Goal: Ask a question: Seek information or help from site administrators or community

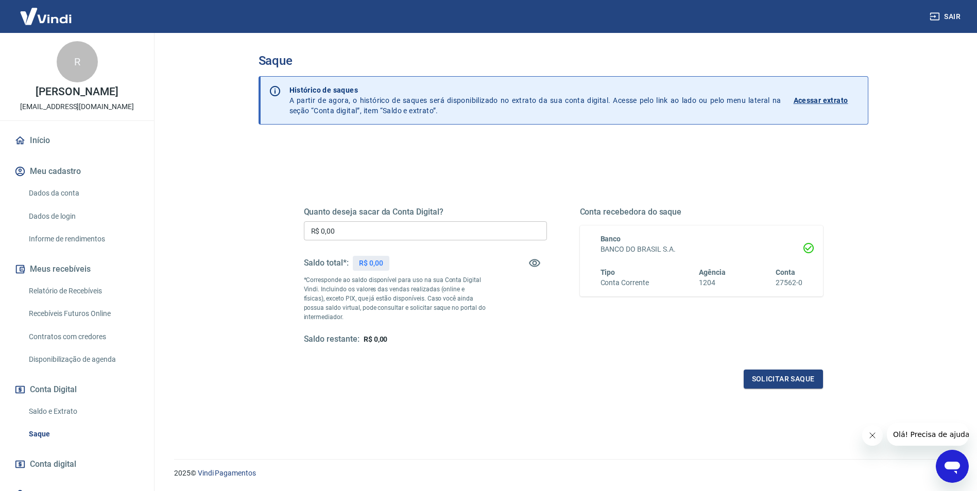
click at [932, 436] on span "Olá! Precisa de ajuda?" at bounding box center [933, 435] width 80 height 8
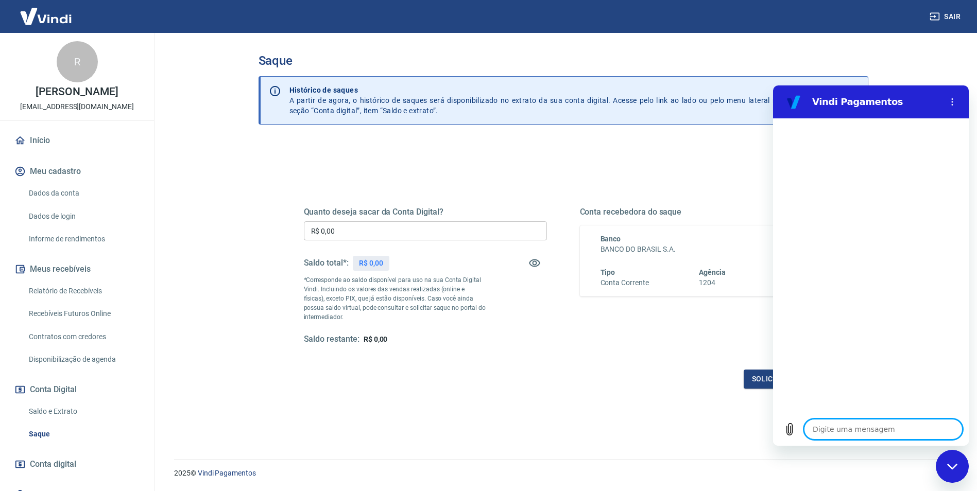
type textarea "f"
type textarea "x"
type textarea "fa"
type textarea "x"
type textarea "fal"
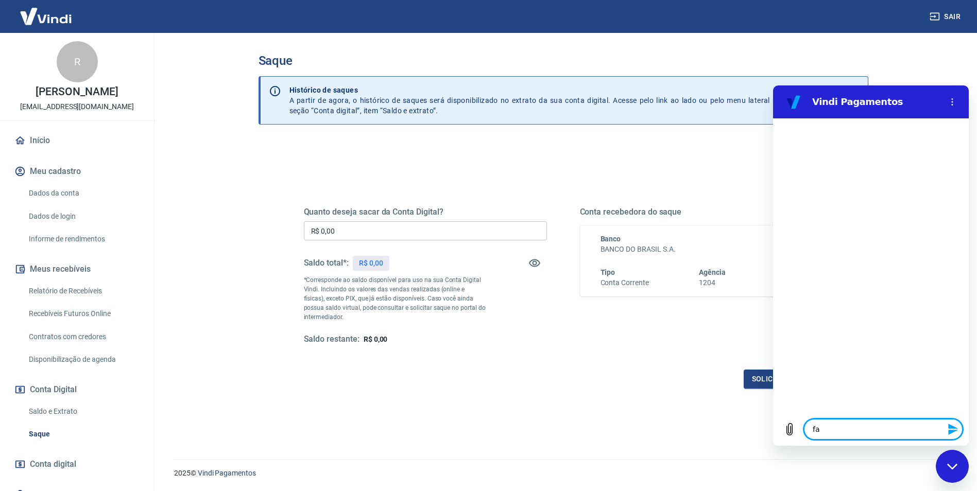
type textarea "x"
type textarea "fala"
type textarea "x"
type textarea "falar"
type textarea "x"
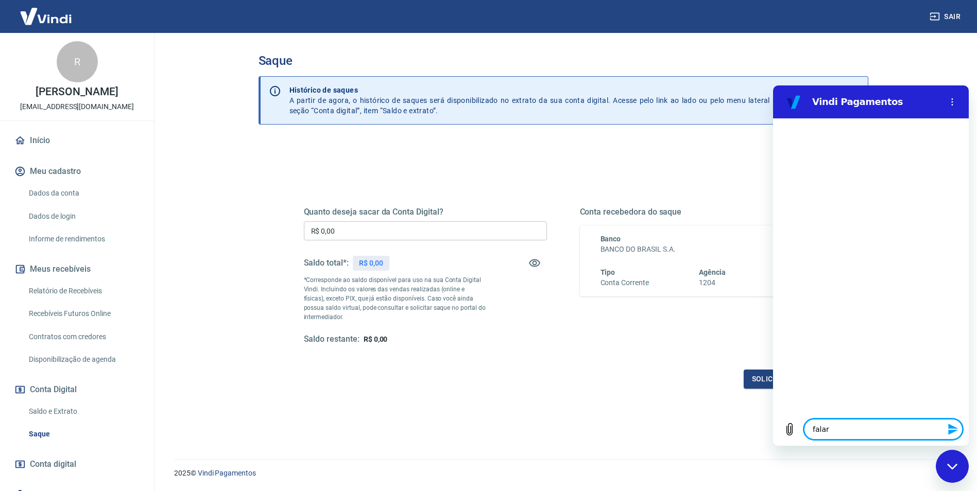
type textarea "falar"
type textarea "x"
type textarea "falar c"
type textarea "x"
type textarea "falar co"
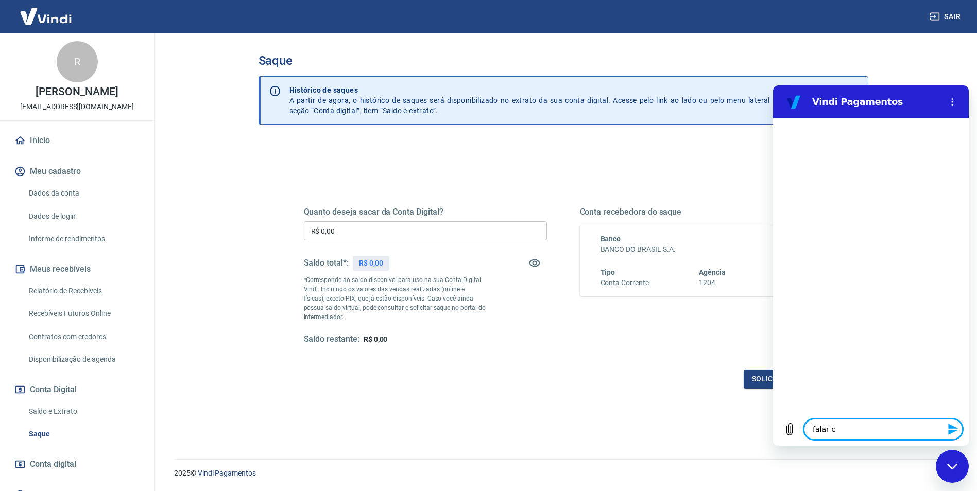
type textarea "x"
type textarea "falar com"
type textarea "x"
type textarea "falar com"
type textarea "x"
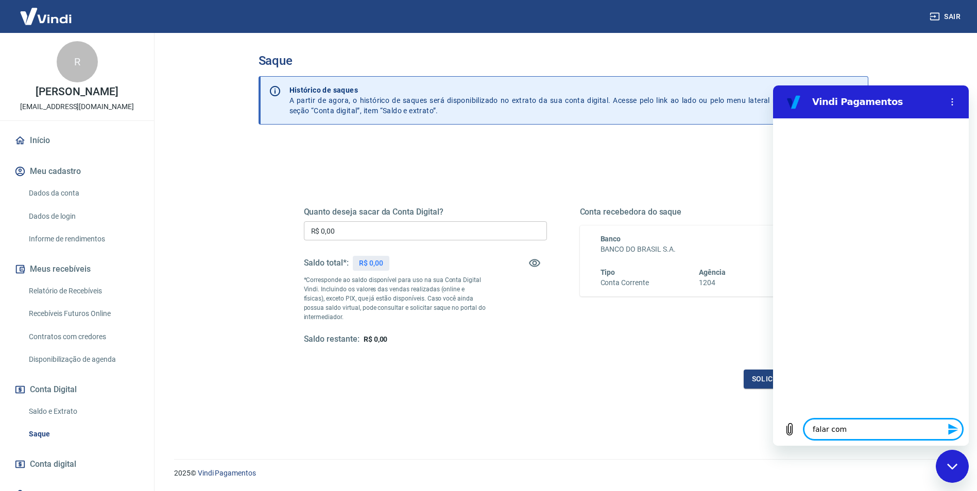
type textarea "falar com e"
type textarea "x"
type textarea "falar com es"
type textarea "x"
type textarea "falar com esc"
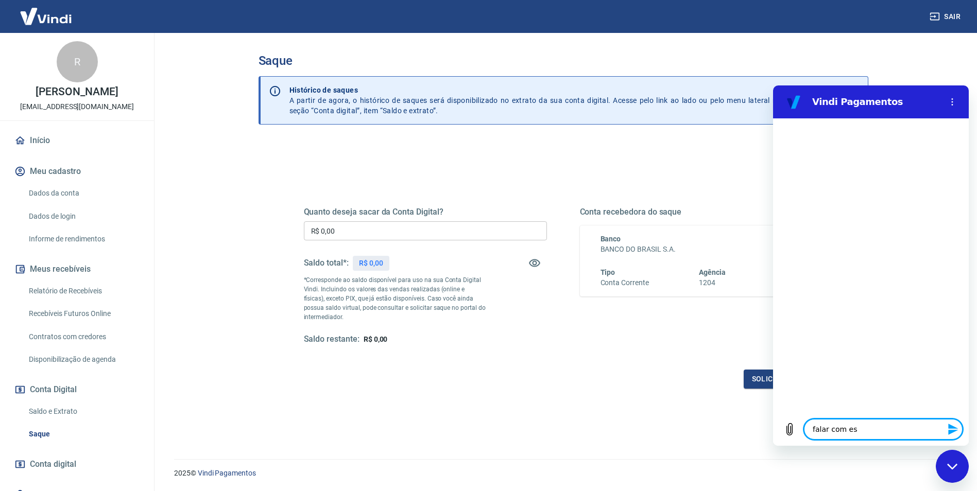
type textarea "x"
type textarea "falar com esci"
type textarea "x"
type textarea "falar com escia"
type textarea "x"
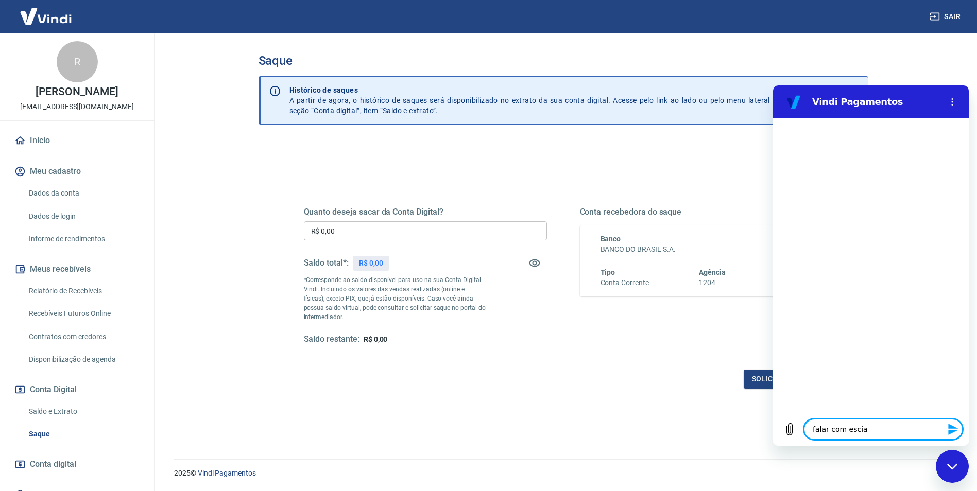
type textarea "falar com escial"
type textarea "x"
type textarea "falar com esciali"
type textarea "x"
type textarea "falar com escialis"
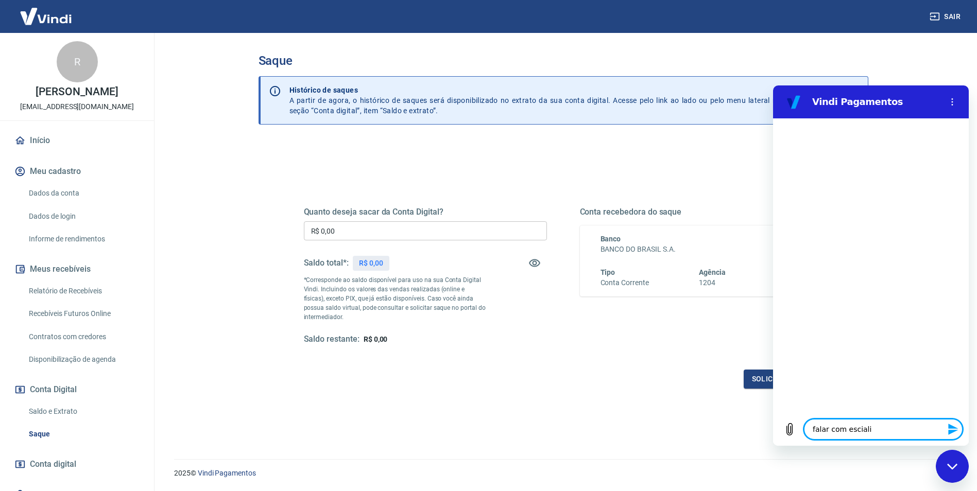
type textarea "x"
type textarea "falar com escialist"
type textarea "x"
type textarea "falar com escialis"
type textarea "x"
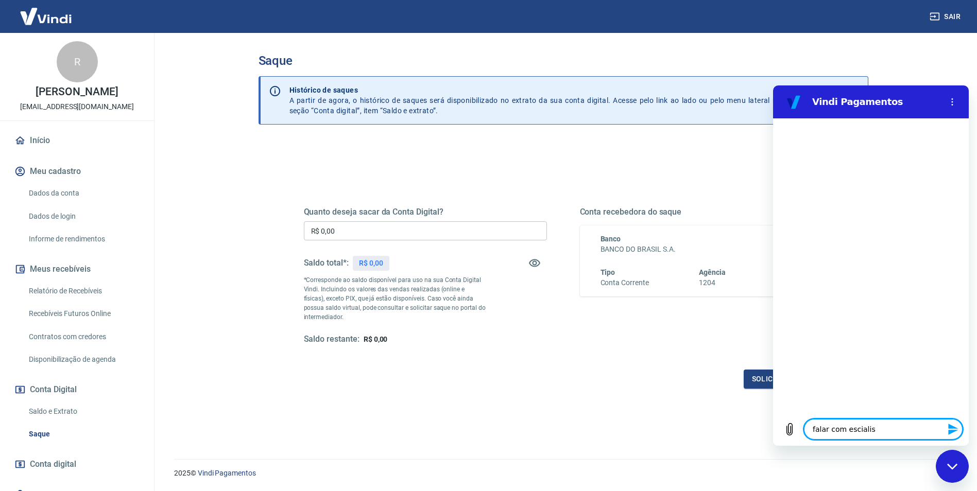
type textarea "falar com esciali"
type textarea "x"
type textarea "falar com escial"
type textarea "x"
type textarea "falar com escia"
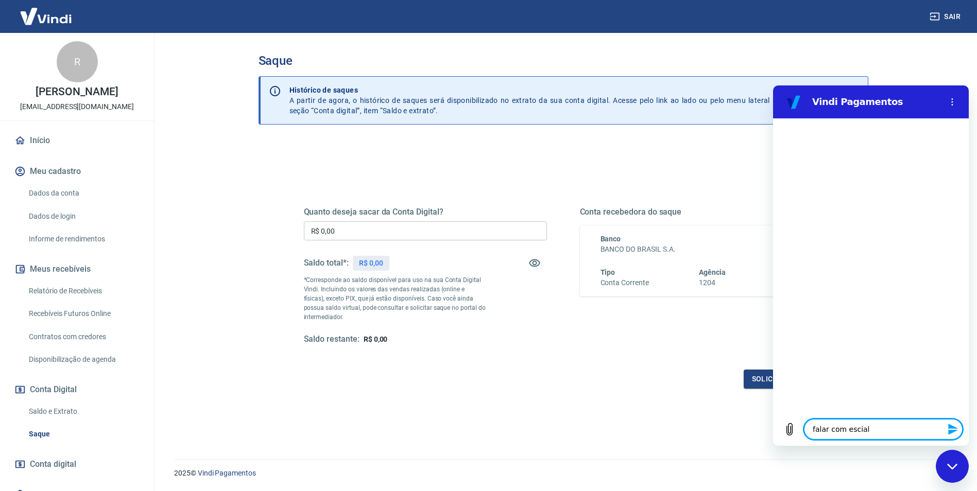
type textarea "x"
type textarea "falar com esci"
type textarea "x"
type textarea "falar com esc"
type textarea "x"
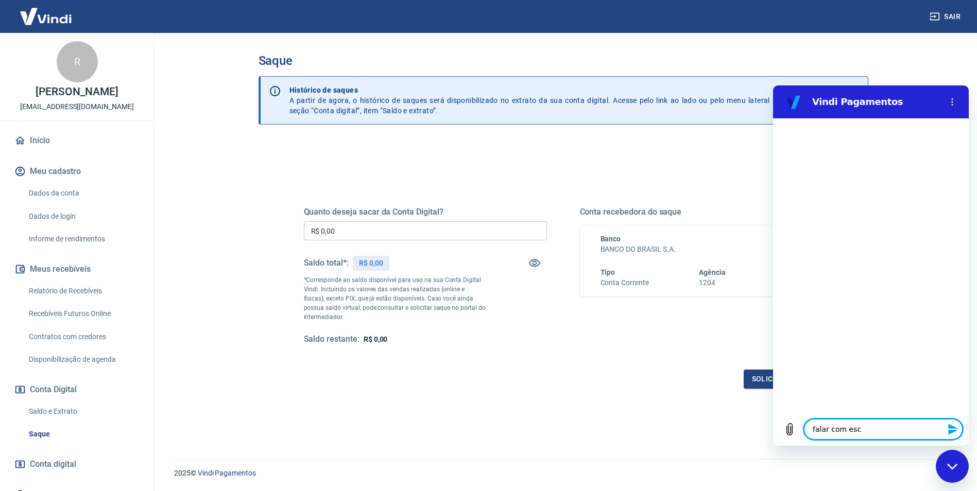
type textarea "falar com es"
type textarea "x"
type textarea "falar com esp"
type textarea "x"
type textarea "falar com espe"
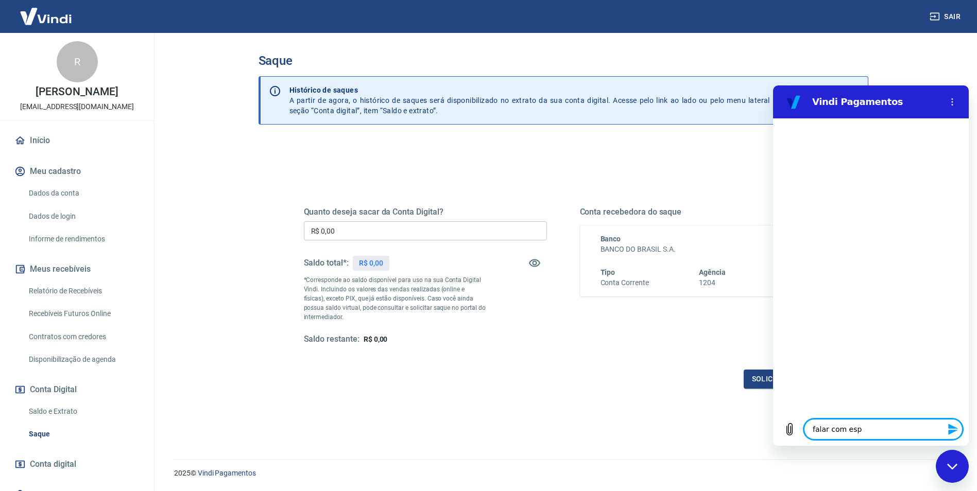
type textarea "x"
type textarea "falar com espec"
type textarea "x"
type textarea "falar com especi"
type textarea "x"
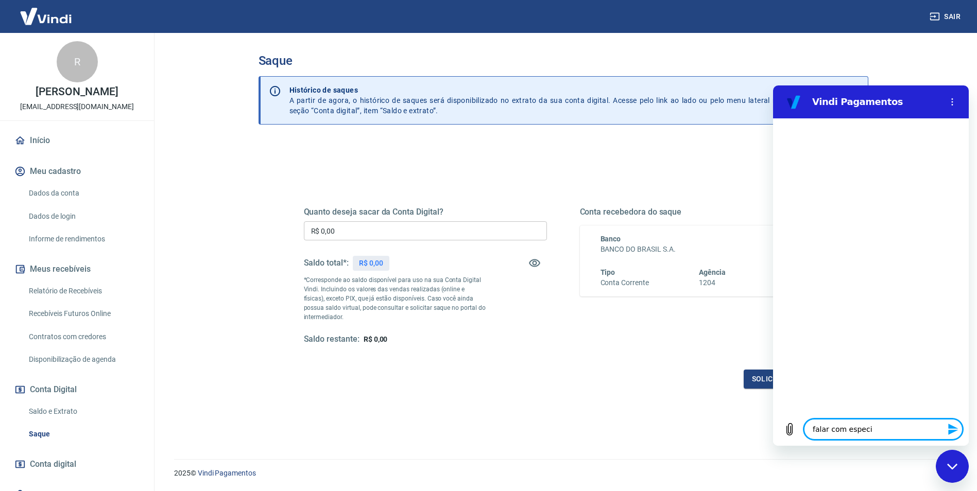
type textarea "falar com especis"
type textarea "x"
type textarea "falar com especisl"
type textarea "x"
type textarea "falar com especisli"
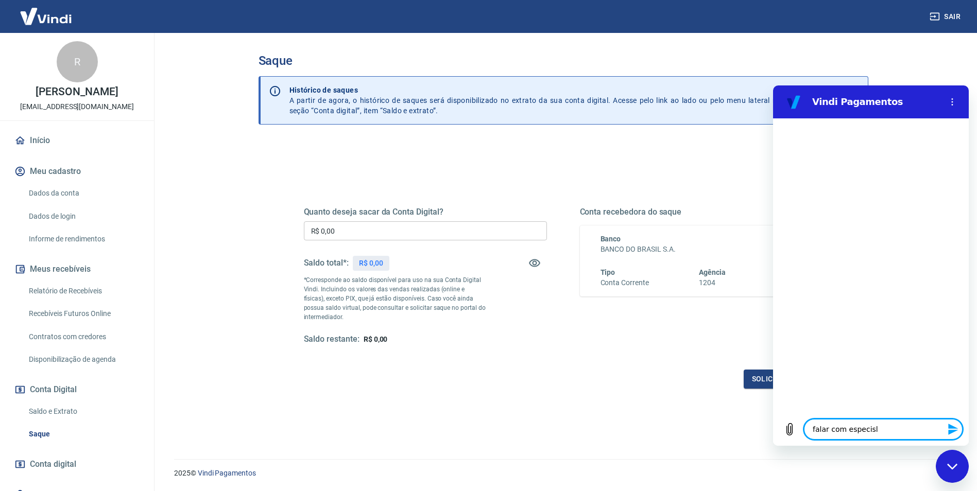
type textarea "x"
type textarea "falar com especislis"
type textarea "x"
type textarea "falar com especislist"
type textarea "x"
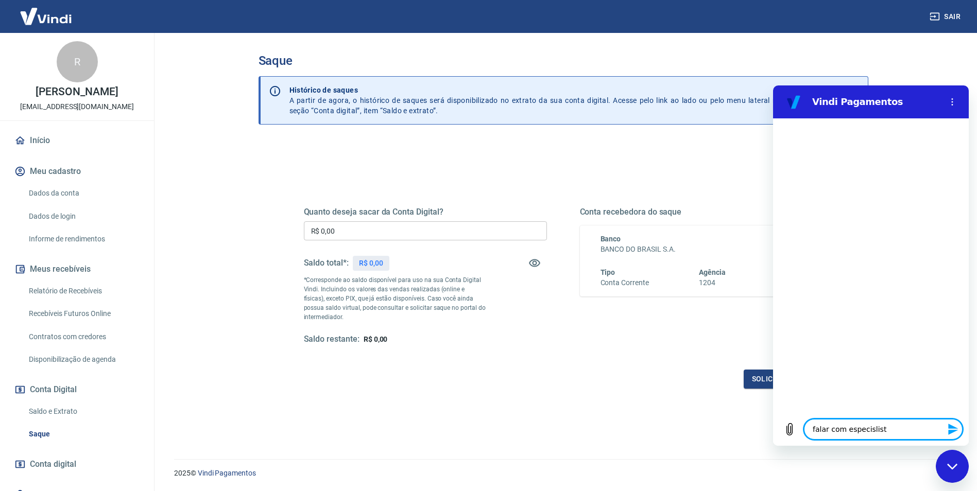
type textarea "falar com especislista"
type textarea "x"
type textarea "falar com especislista"
click at [957, 423] on button "Enviar mensagem" at bounding box center [952, 429] width 21 height 21
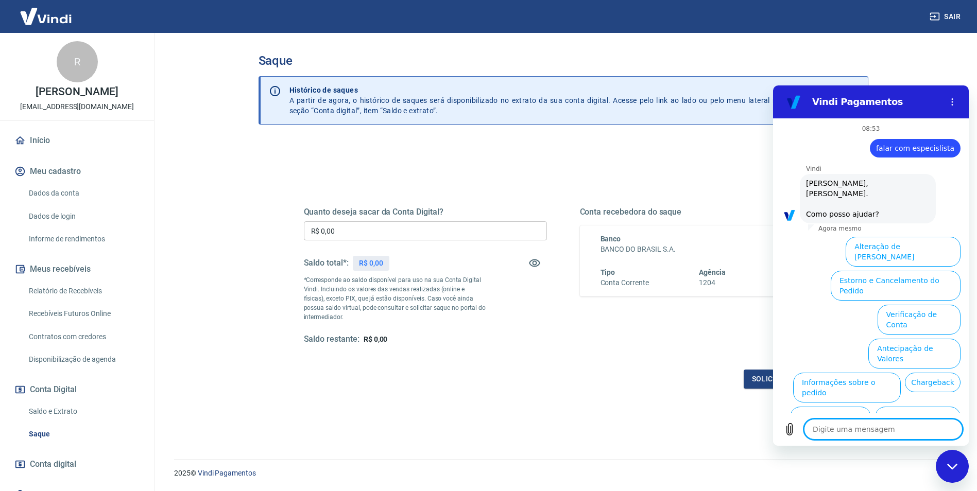
type textarea "x"
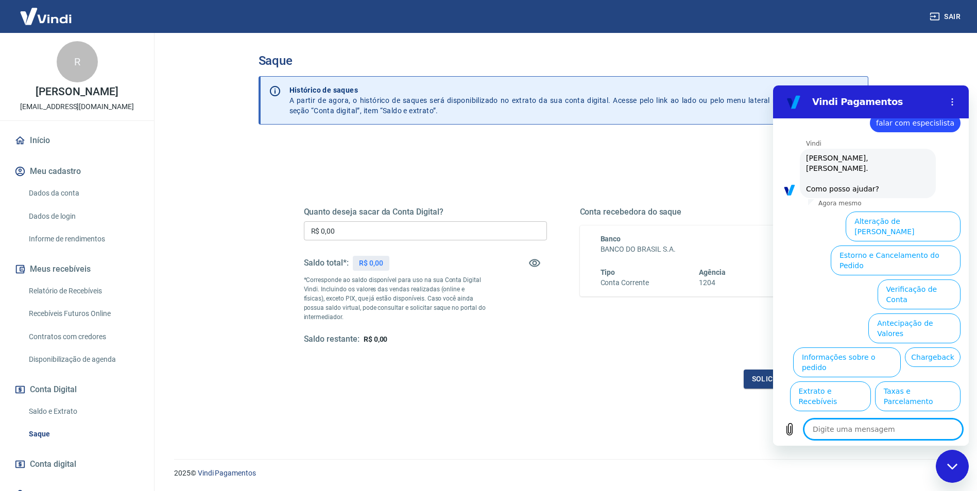
scroll to position [24, 0]
type textarea "f"
type textarea "x"
type textarea "fa"
type textarea "x"
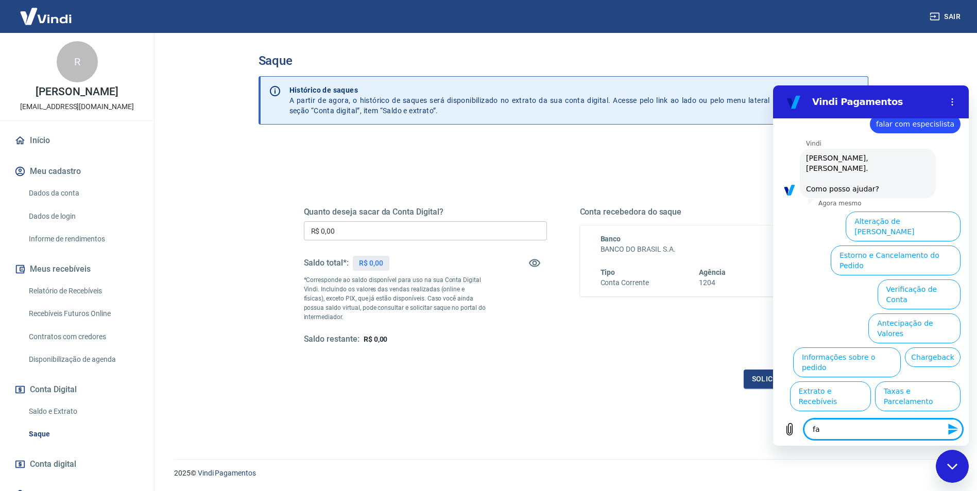
type textarea "fal"
type textarea "x"
type textarea "fala"
type textarea "x"
type textarea "falar"
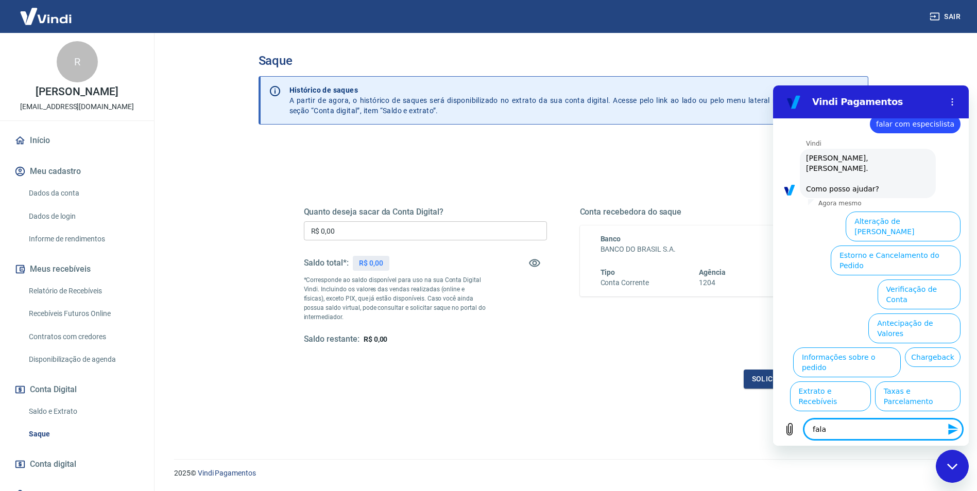
type textarea "x"
type textarea "falar"
type textarea "x"
type textarea "falar c"
type textarea "x"
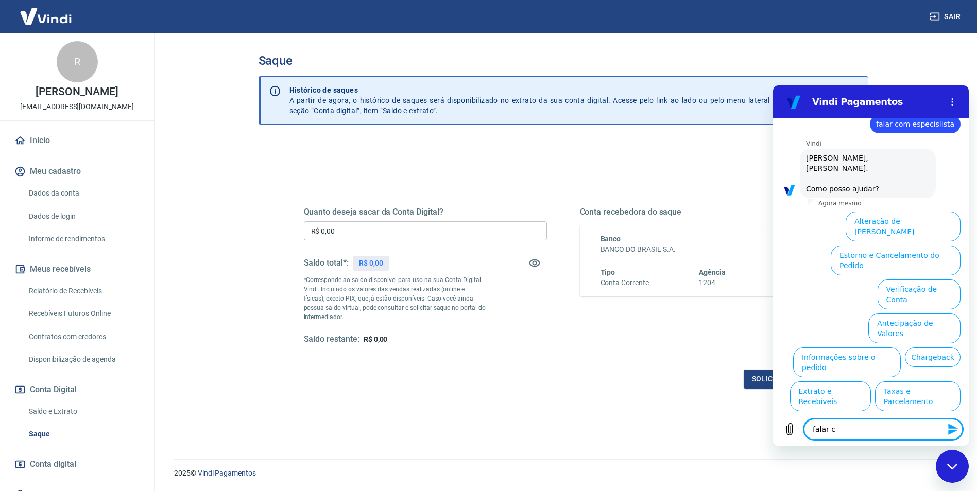
type textarea "falar co"
type textarea "x"
type textarea "falar com"
type textarea "x"
type textarea "falar com"
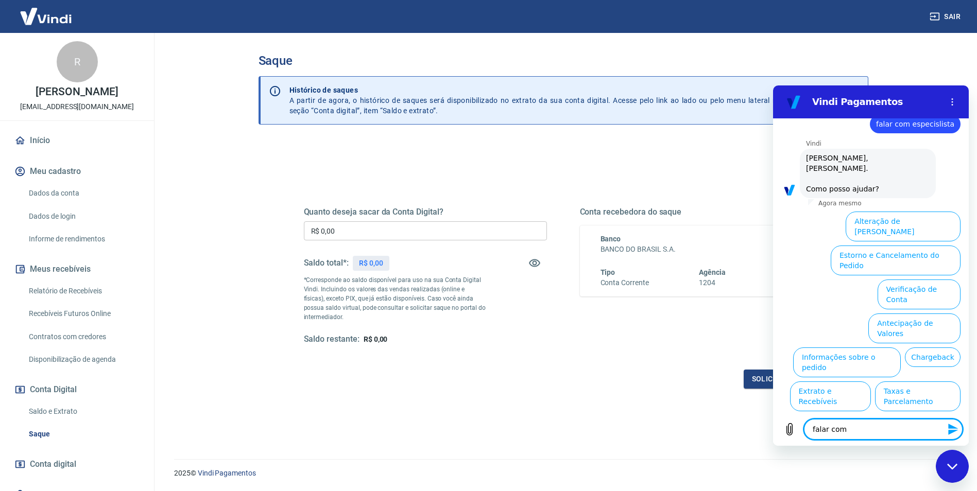
type textarea "x"
type textarea "falar com e"
type textarea "x"
type textarea "falar com es"
type textarea "x"
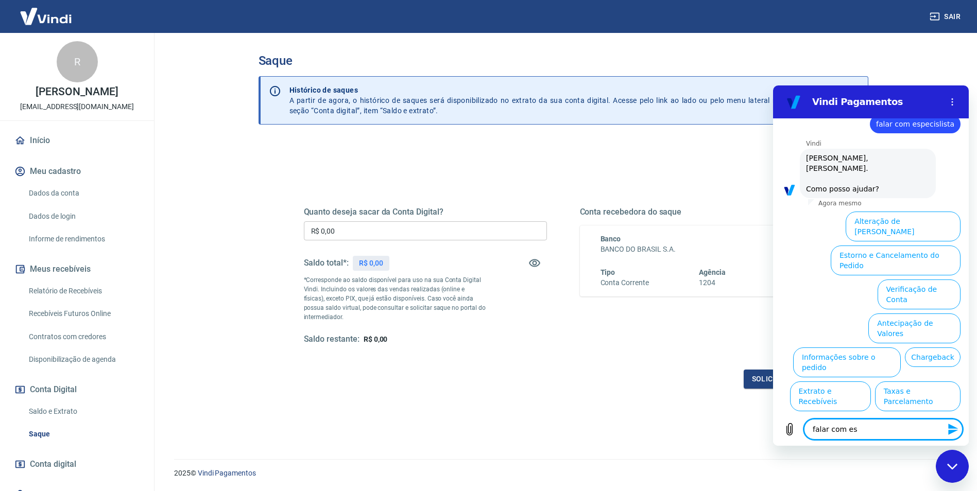
type textarea "falar com esp"
type textarea "x"
type textarea "falar com espe"
type textarea "x"
type textarea "falar com espec"
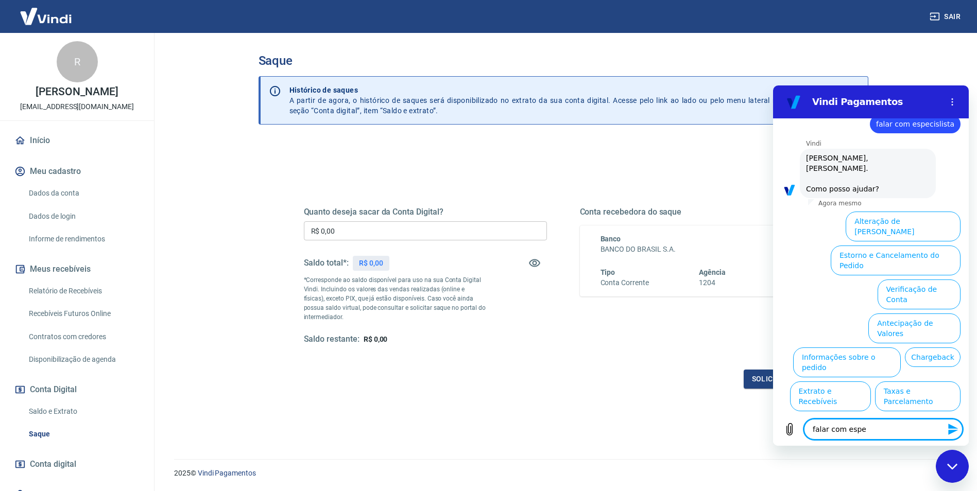
type textarea "x"
type textarea "falar com especi"
type textarea "x"
type textarea "falar com especia"
type textarea "x"
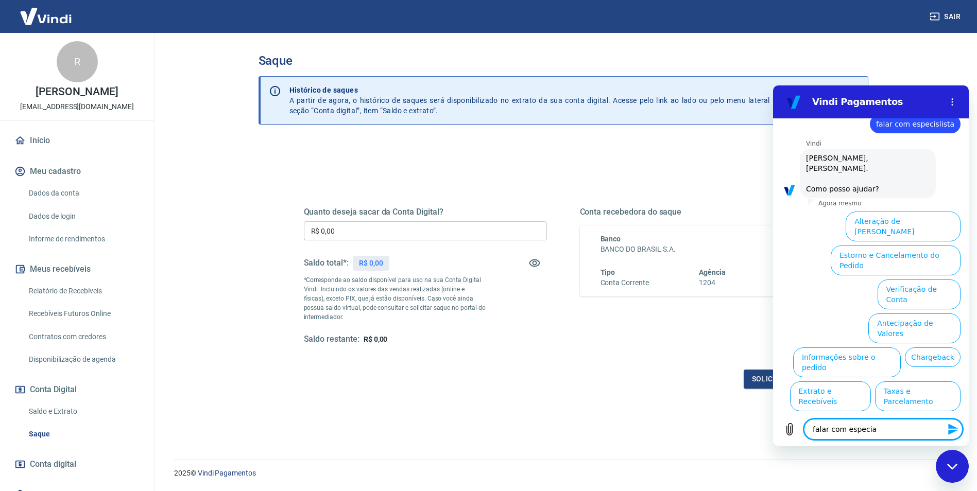
type textarea "falar com especial"
type textarea "x"
type textarea "falar com especiali"
type textarea "x"
type textarea "falar com especialis"
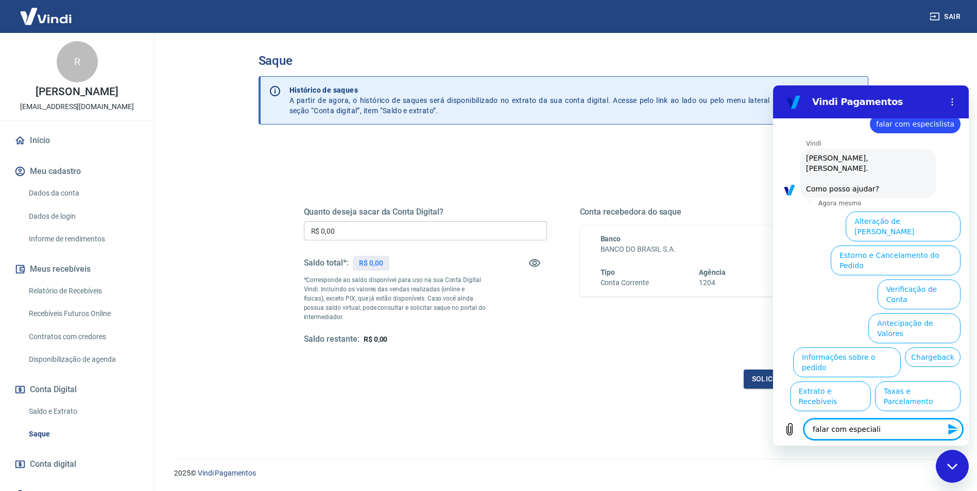
type textarea "x"
type textarea "falar com especialist"
type textarea "x"
type textarea "falar com especialista"
type textarea "x"
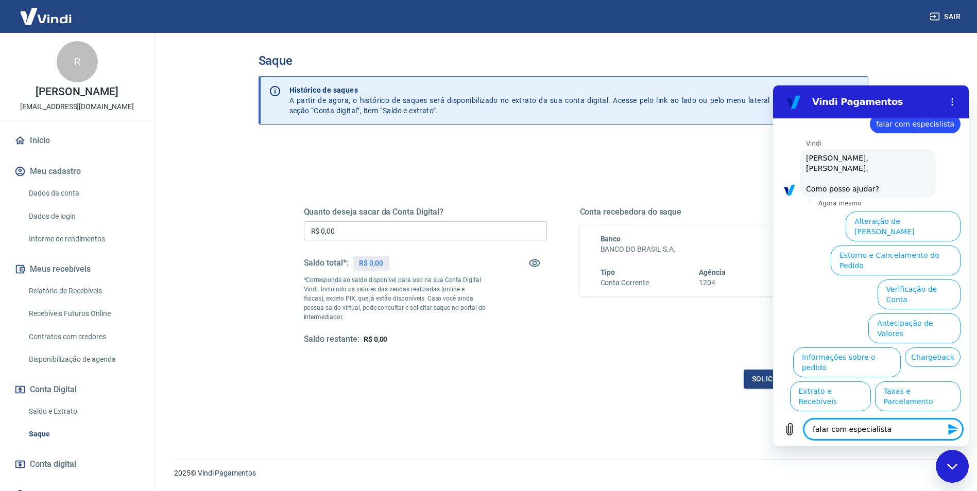
type textarea "falar com especialista"
click at [951, 430] on icon "Enviar mensagem" at bounding box center [953, 429] width 12 height 12
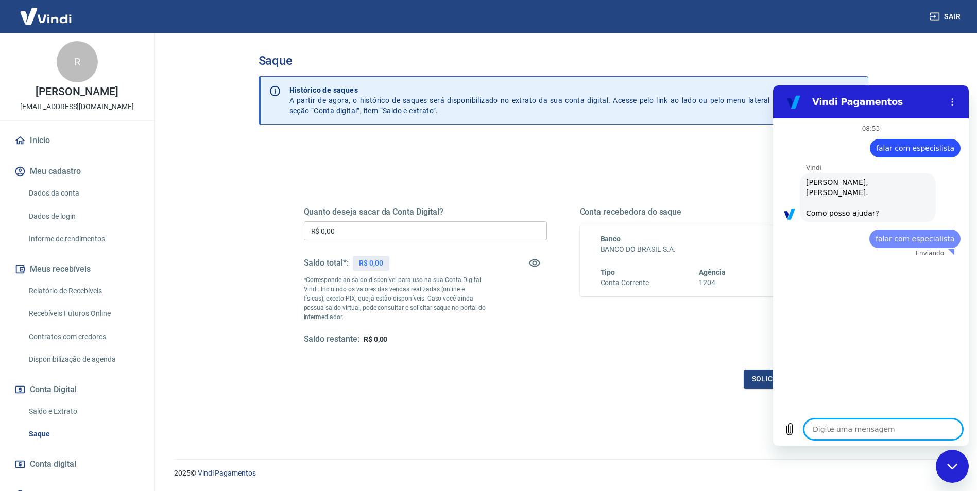
scroll to position [0, 0]
type textarea "x"
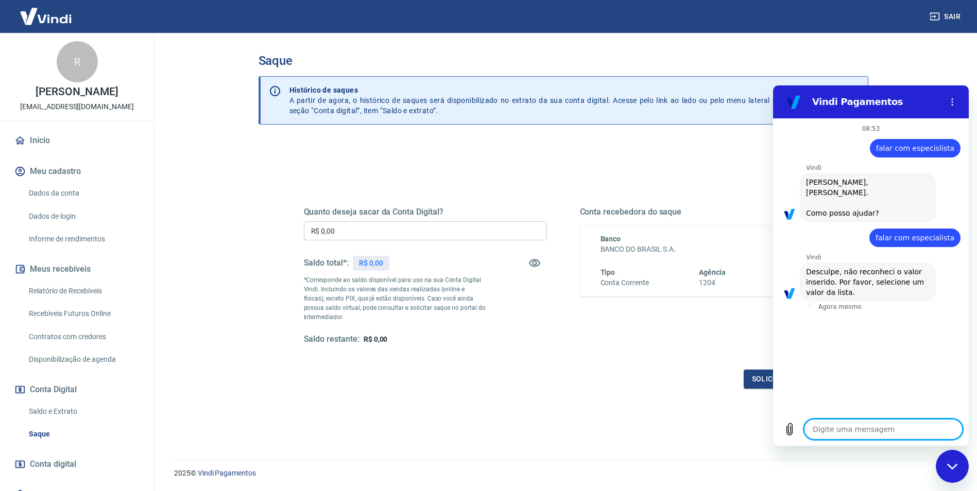
click at [923, 438] on textarea at bounding box center [883, 429] width 159 height 21
type textarea "a"
type textarea "x"
type textarea "at"
type textarea "x"
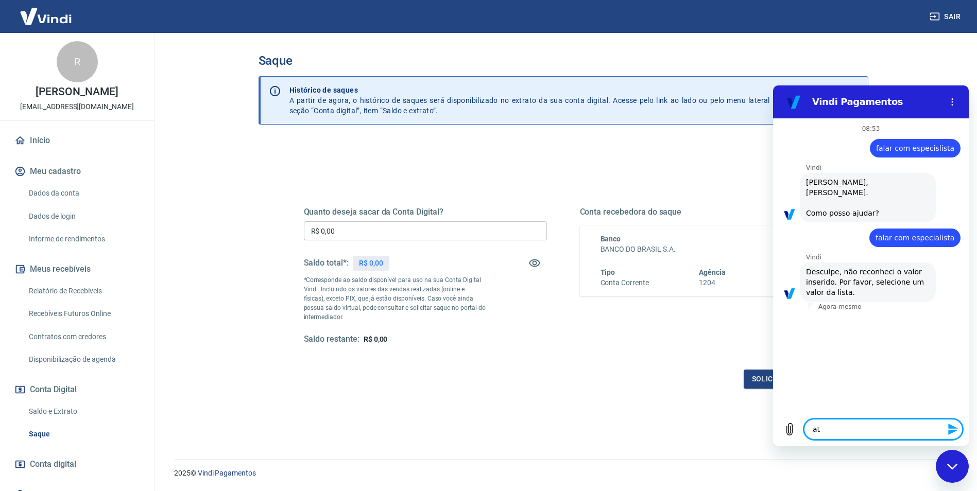
type textarea "ate"
type textarea "x"
type textarea "aten"
type textarea "x"
type textarea "atend"
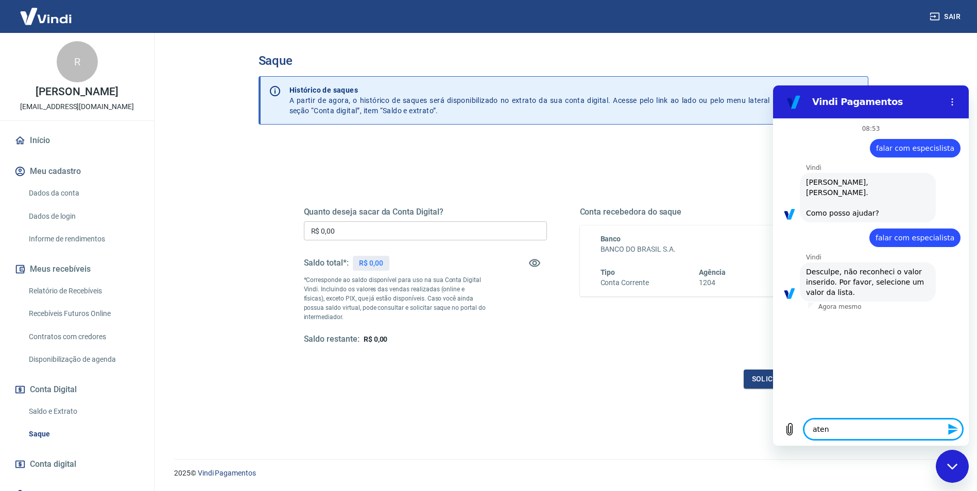
type textarea "x"
type textarea "atendi"
type textarea "x"
type textarea "atendim"
type textarea "x"
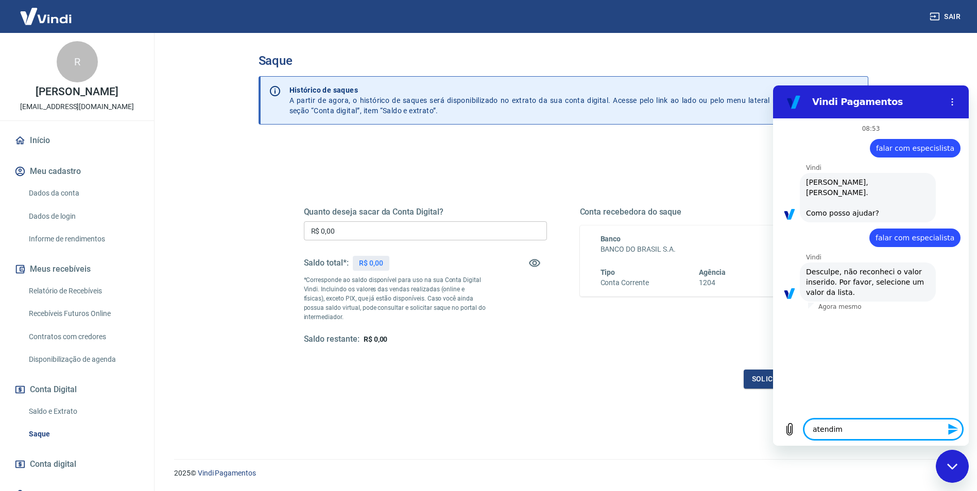
type textarea "atendime"
type textarea "x"
type textarea "atendimen"
type textarea "x"
type textarea "atendiment"
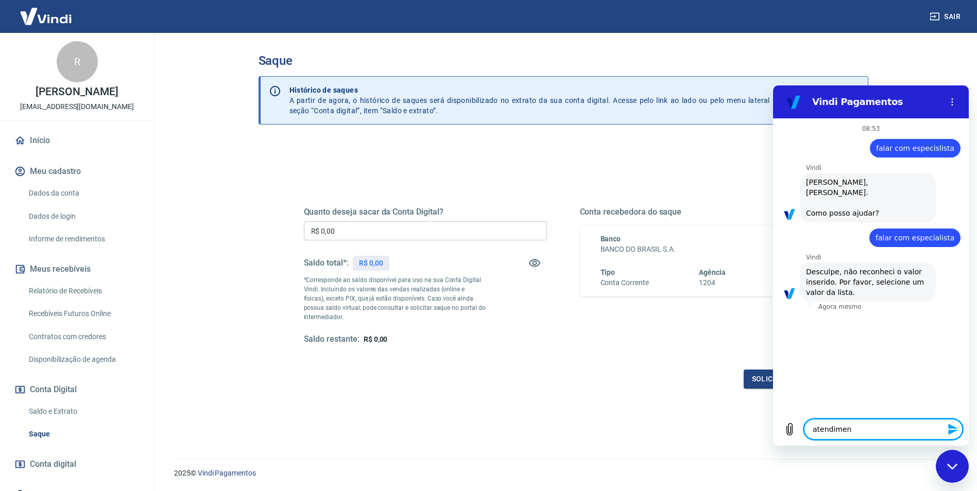
type textarea "x"
type textarea "atendimento"
type textarea "x"
type textarea "atendimento"
type textarea "x"
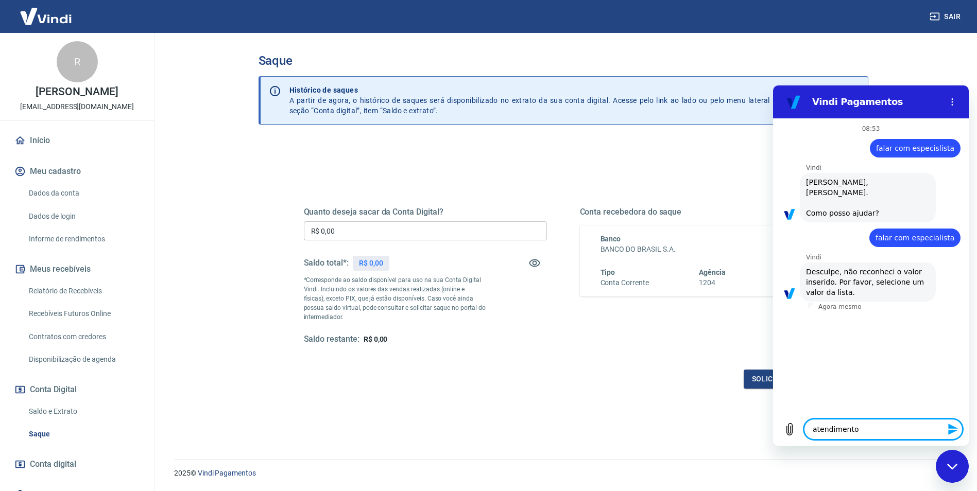
type textarea "atendimento h"
type textarea "x"
type textarea "atendimento hi"
type textarea "x"
type textarea "atendimento h"
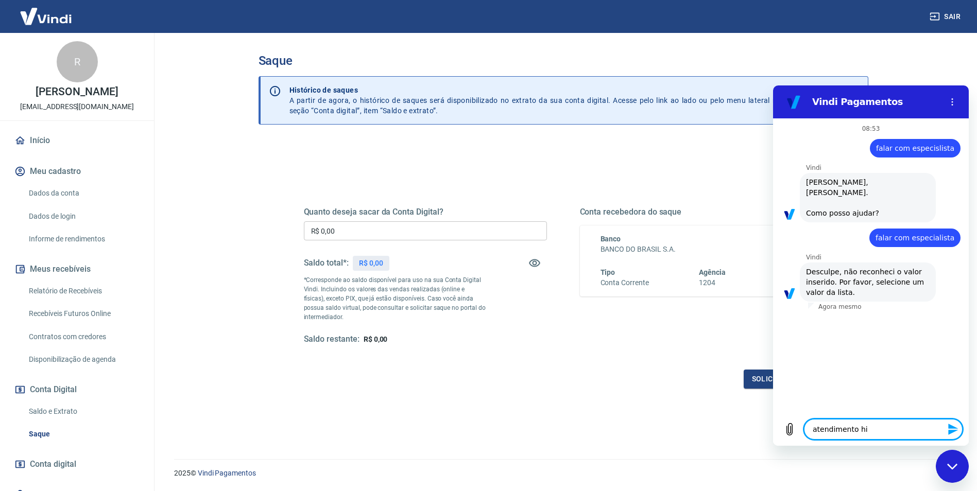
type textarea "x"
type textarea "atendimento hu"
type textarea "x"
type textarea "atendimento hum"
type textarea "x"
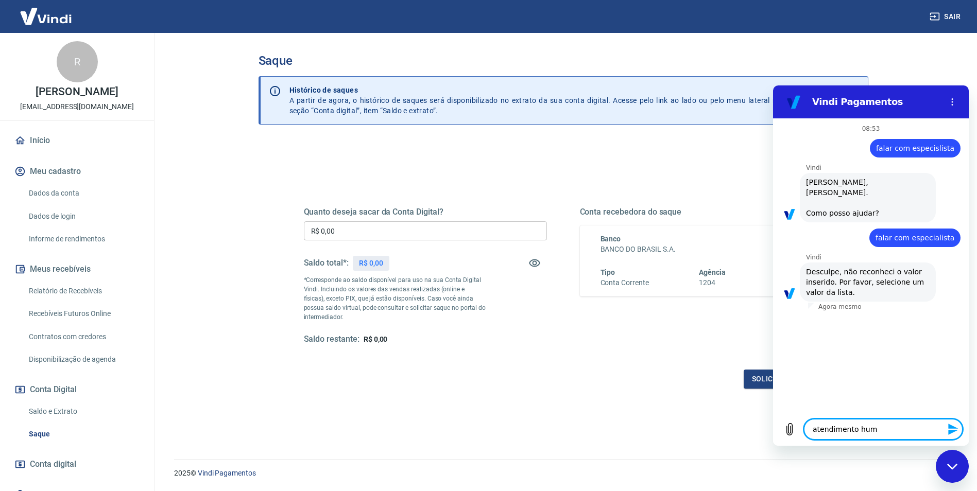
type textarea "atendimento huma"
type textarea "x"
type textarea "atendimento human"
type textarea "x"
type textarea "atendimento humano"
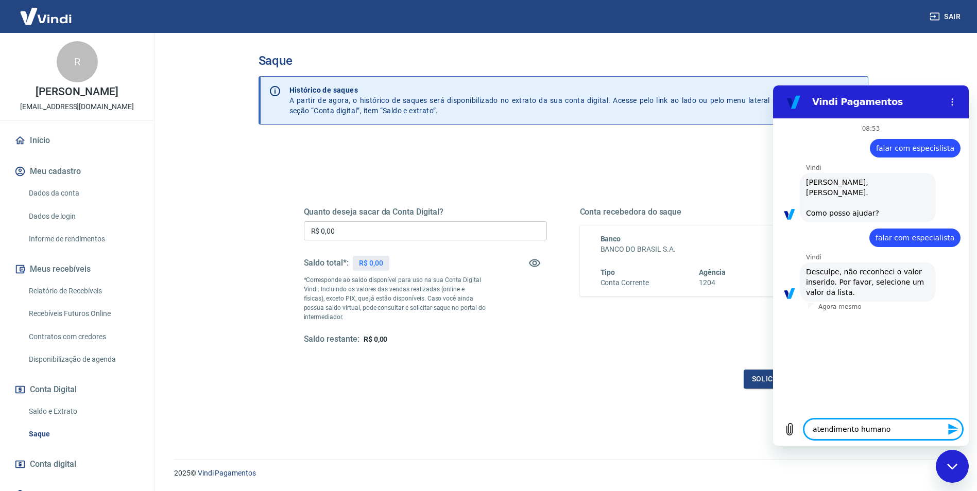
type textarea "x"
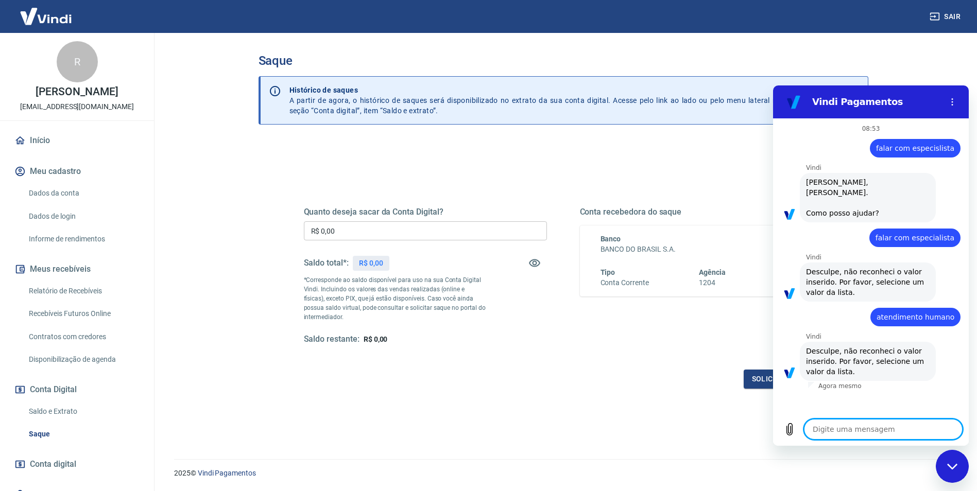
scroll to position [31, 0]
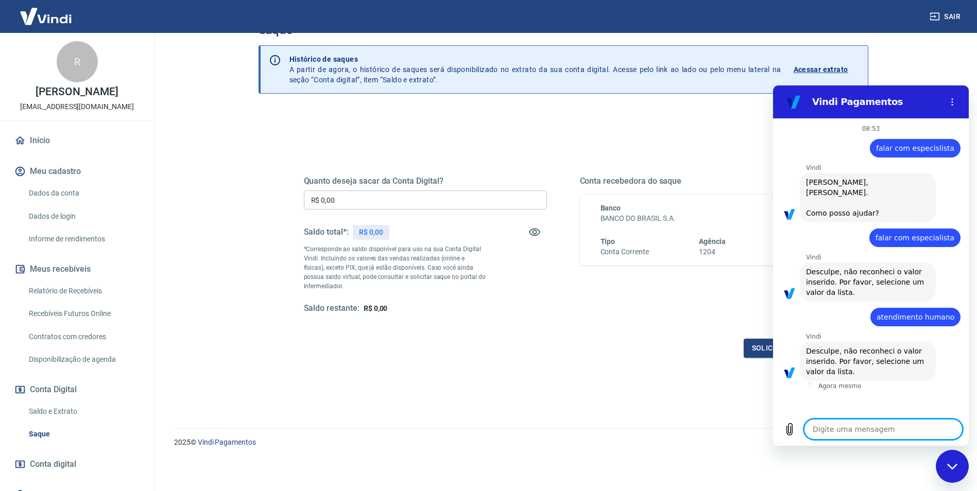
type textarea "a"
type textarea "x"
type textarea "at"
type textarea "x"
type textarea "ate"
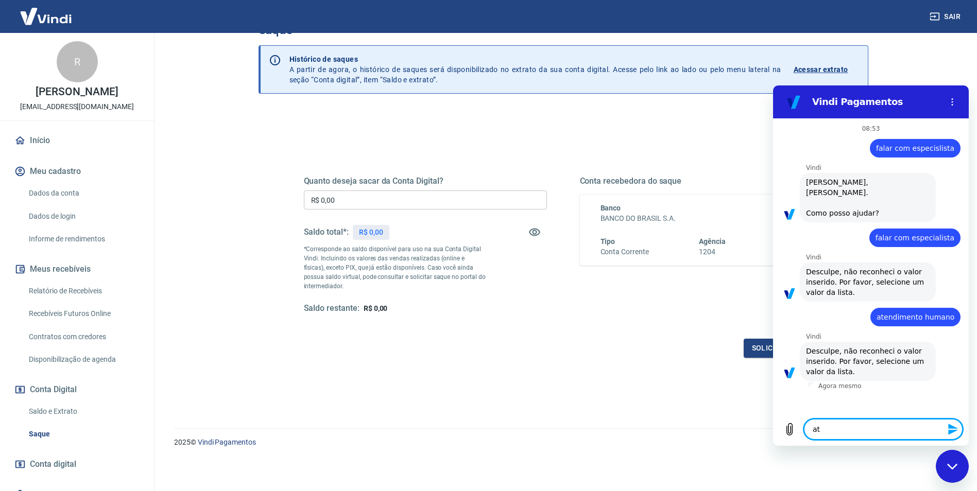
type textarea "x"
type textarea "aten"
type textarea "x"
type textarea "atend"
type textarea "x"
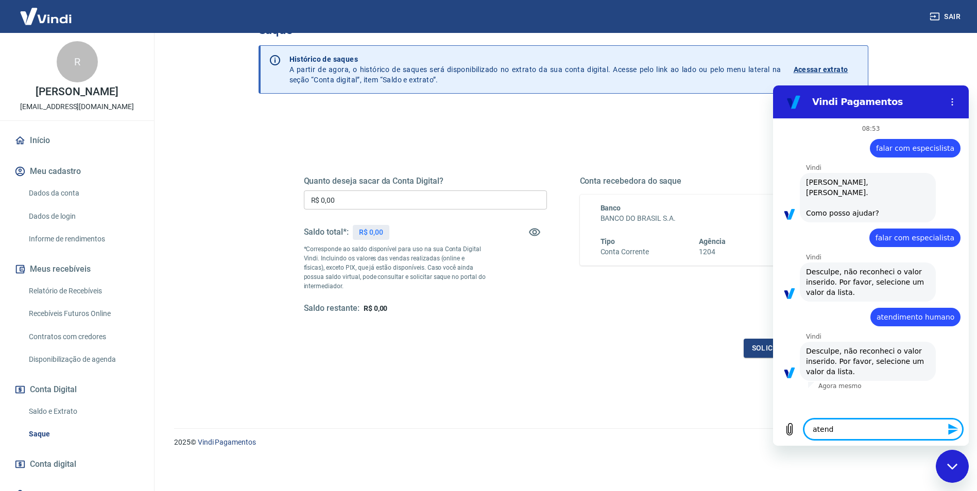
type textarea "atendi"
type textarea "x"
type textarea "atendim"
type textarea "x"
type textarea "atendime"
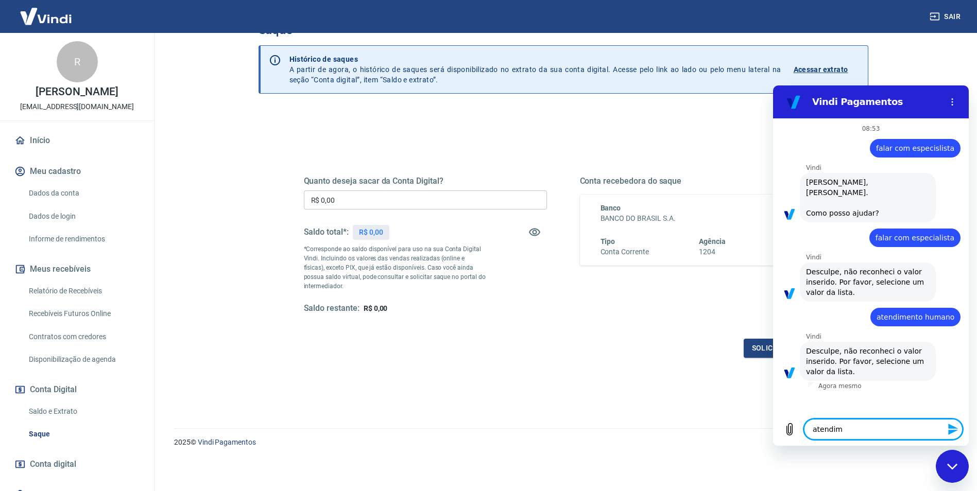
type textarea "x"
type textarea "atendimen"
type textarea "x"
type textarea "atendiment"
type textarea "x"
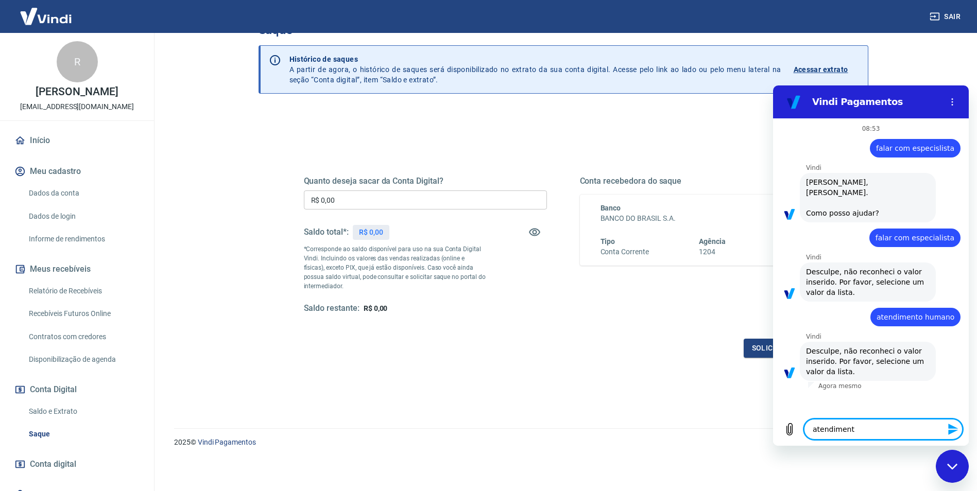
type textarea "atendimento"
type textarea "x"
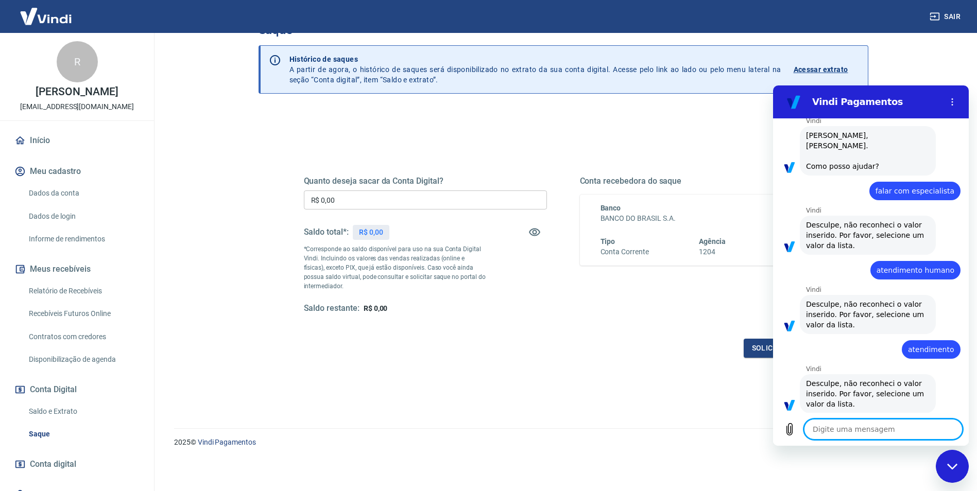
scroll to position [49, 0]
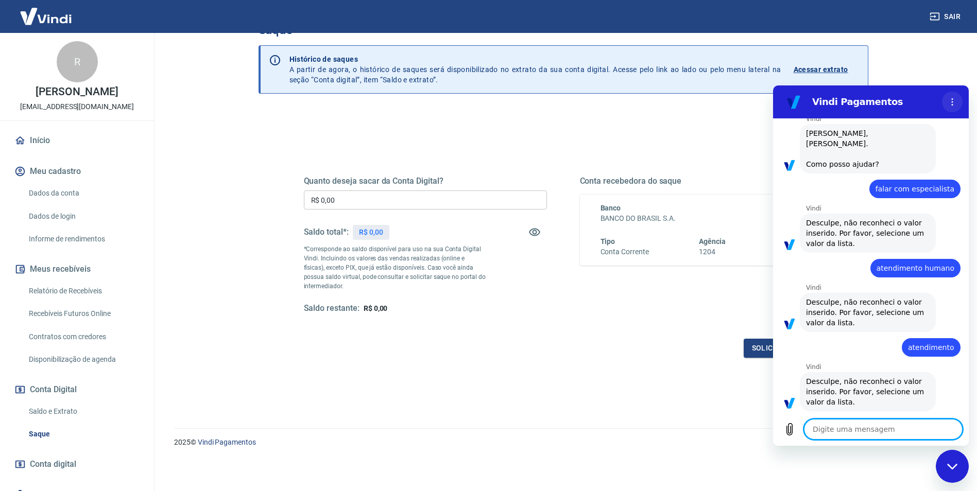
click at [951, 101] on icon "Menu de opções" at bounding box center [952, 102] width 8 height 8
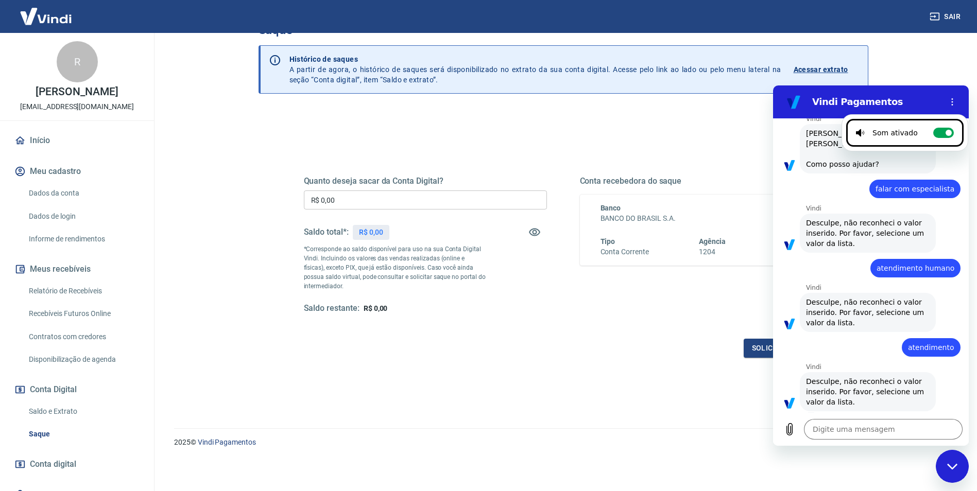
click at [725, 189] on div "Conta recebedora do saque Banco BANCO DO BRASIL S.A. Tipo Conta Corrente Agênci…" at bounding box center [701, 245] width 243 height 138
click at [763, 180] on h5 "Conta recebedora do saque" at bounding box center [701, 181] width 243 height 10
click at [957, 464] on icon "Fechar janela de mensagens" at bounding box center [952, 467] width 11 height 7
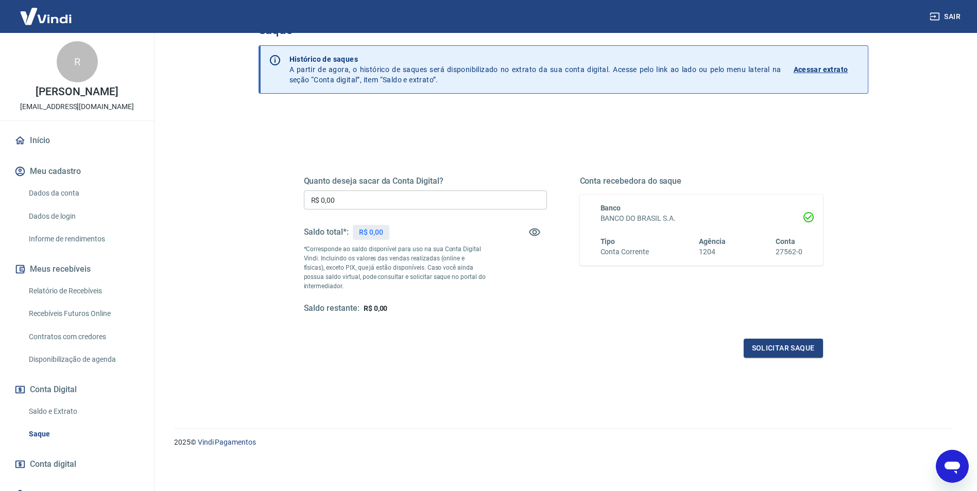
click at [959, 469] on icon "Abrir janela de mensagens" at bounding box center [952, 466] width 19 height 19
type textarea "x"
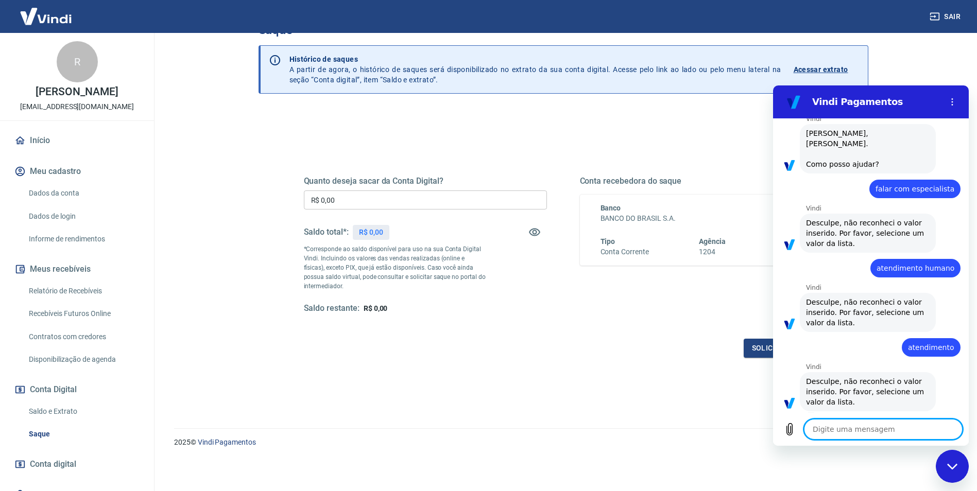
type textarea "a"
type textarea "x"
type textarea "an"
type textarea "x"
type textarea "ant"
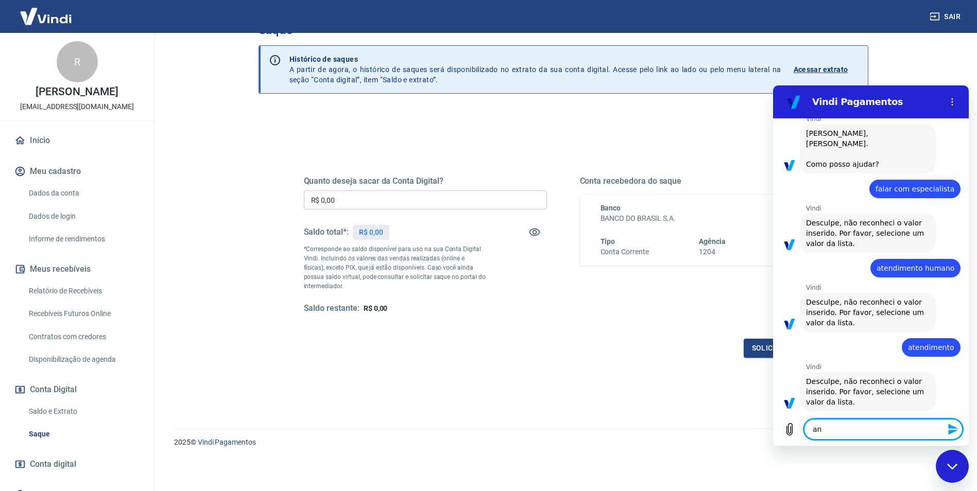
type textarea "x"
type textarea "ante"
type textarea "x"
type textarea "antec"
type textarea "x"
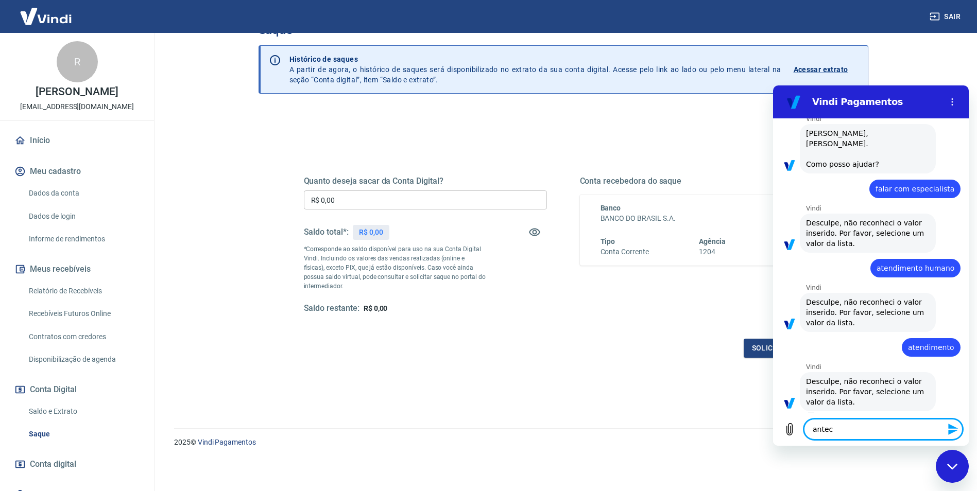
type textarea "anteci"
type textarea "x"
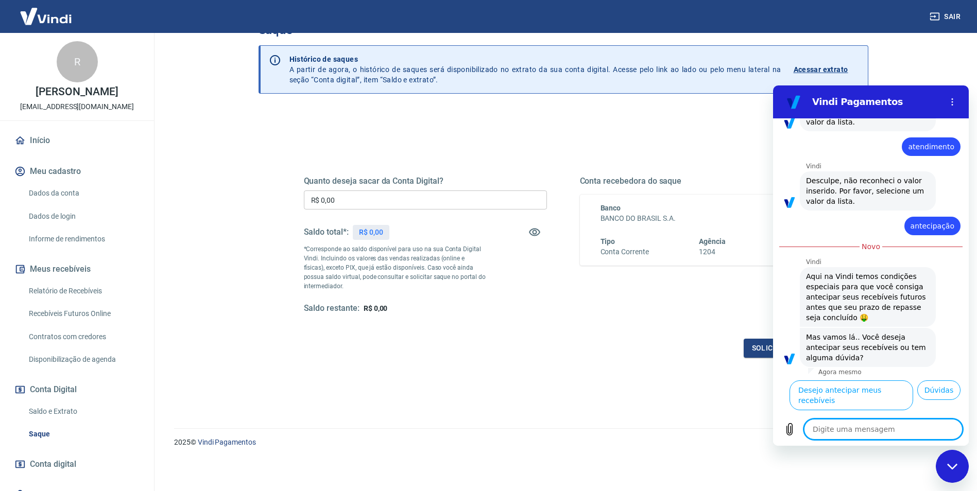
scroll to position [253, 0]
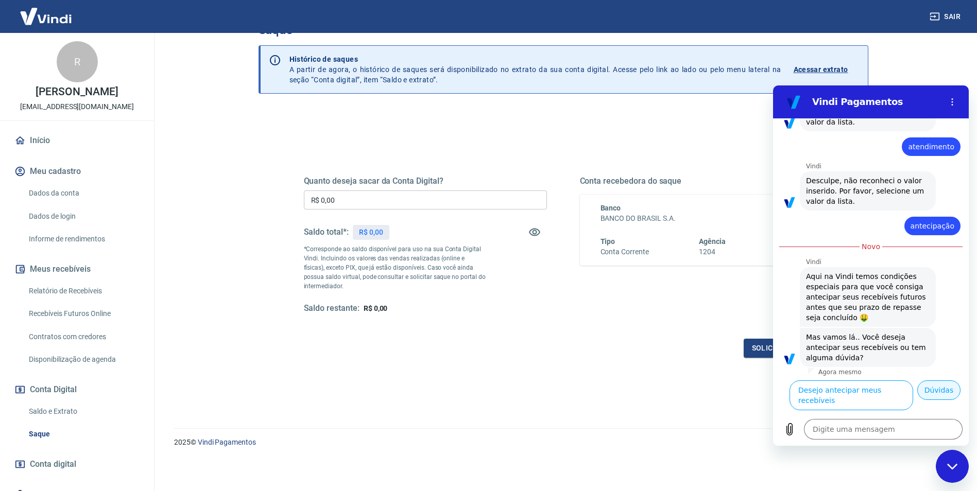
click at [935, 400] on button "Dúvidas" at bounding box center [938, 391] width 43 height 20
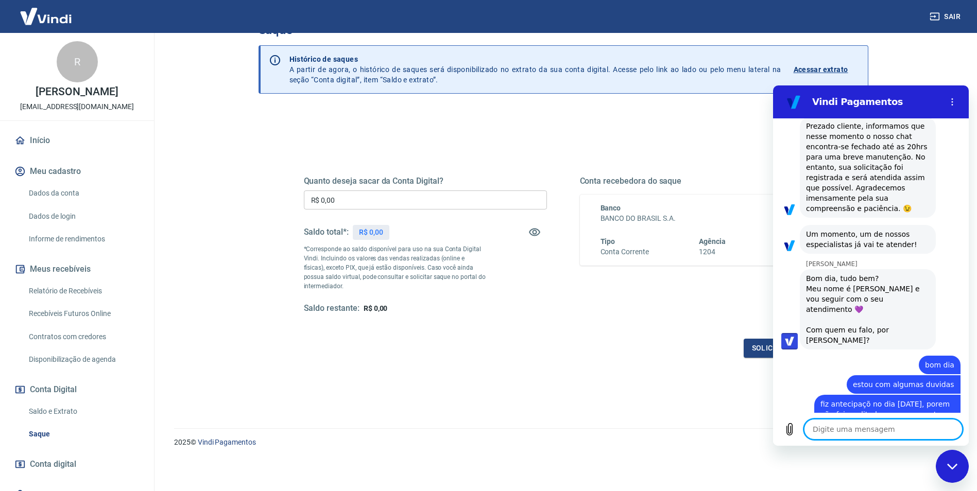
scroll to position [542, 0]
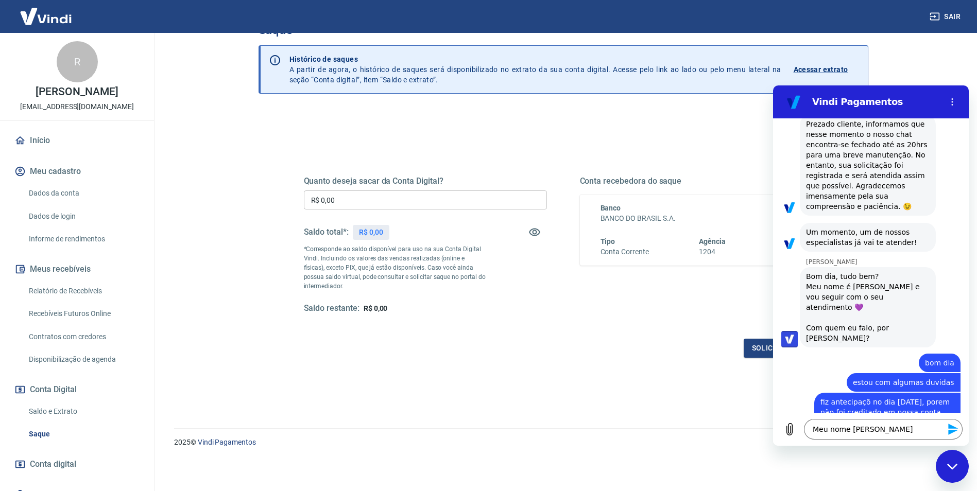
click at [952, 432] on icon "Enviar mensagem" at bounding box center [953, 429] width 10 height 11
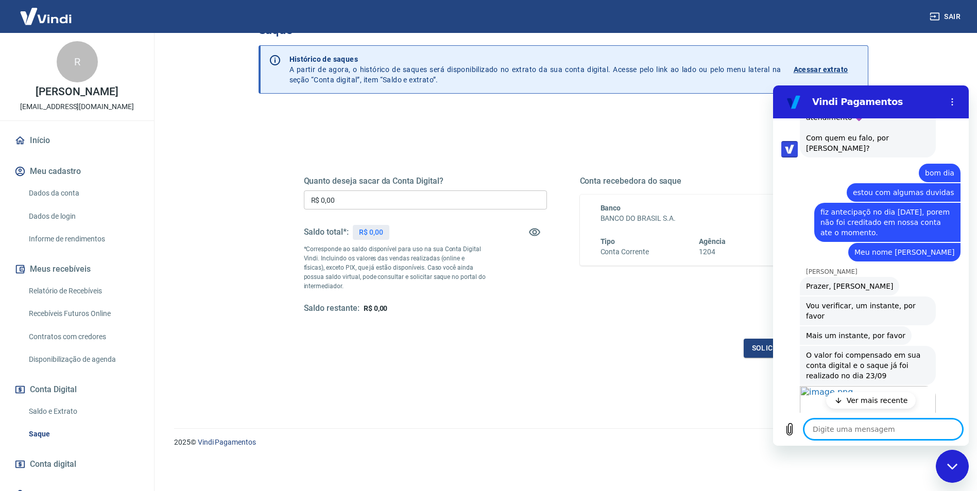
scroll to position [752, 0]
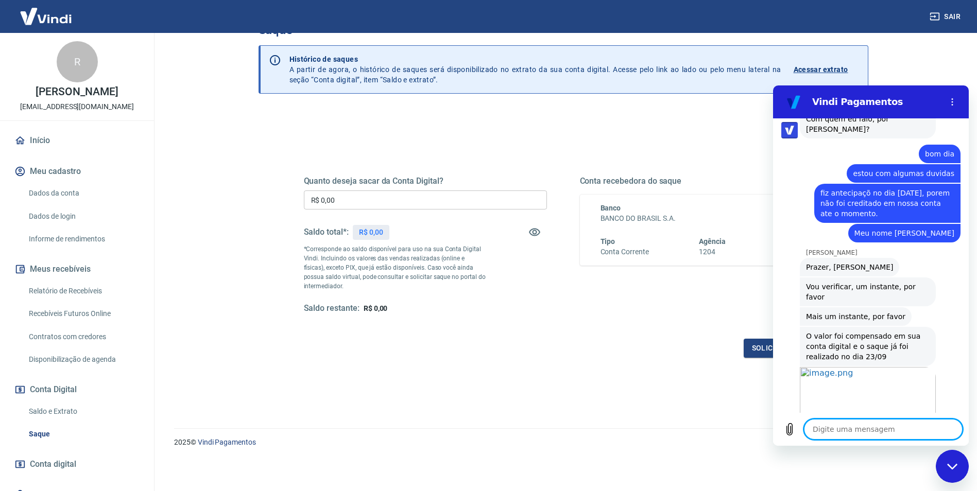
click at [843, 426] on textarea at bounding box center [883, 429] width 159 height 21
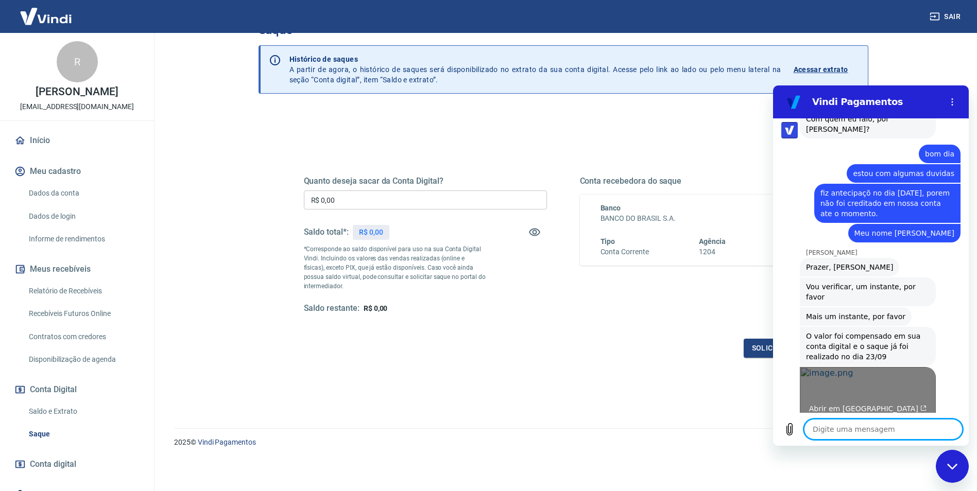
click at [844, 405] on span "Abrir em nova aba" at bounding box center [868, 409] width 118 height 8
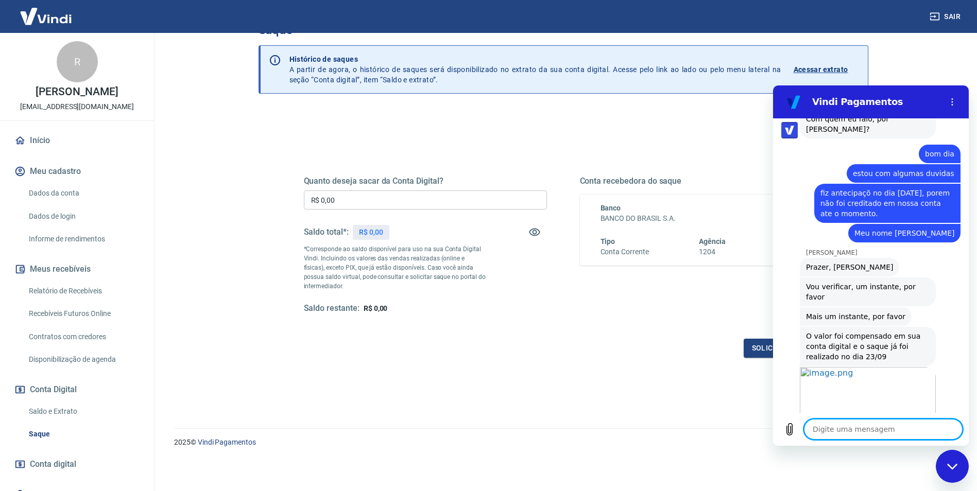
drag, startPoint x: 838, startPoint y: 433, endPoint x: 833, endPoint y: 430, distance: 5.5
click at [837, 433] on textarea at bounding box center [883, 429] width 159 height 21
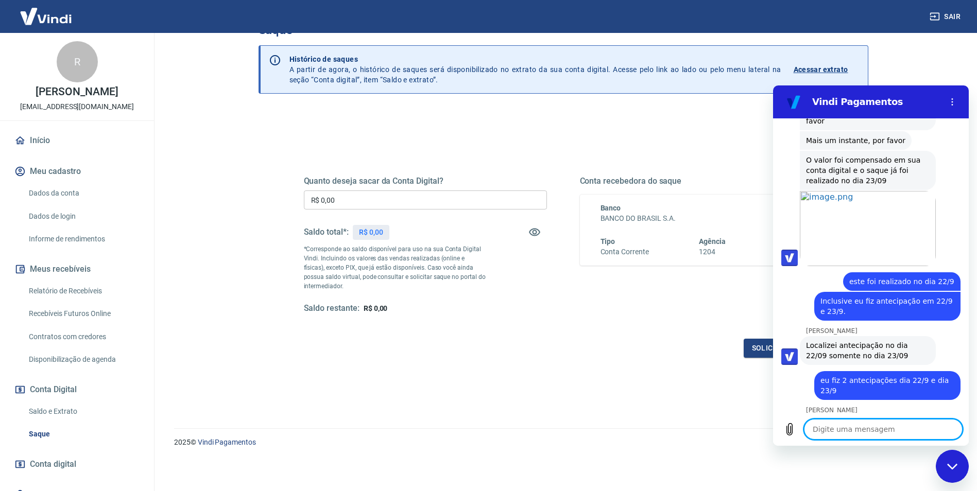
scroll to position [930, 0]
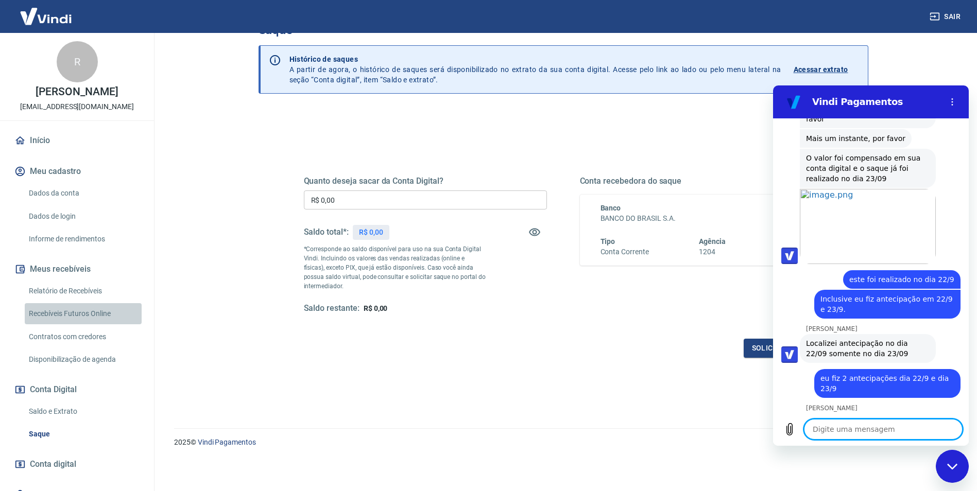
click at [93, 312] on link "Recebíveis Futuros Online" at bounding box center [83, 313] width 117 height 21
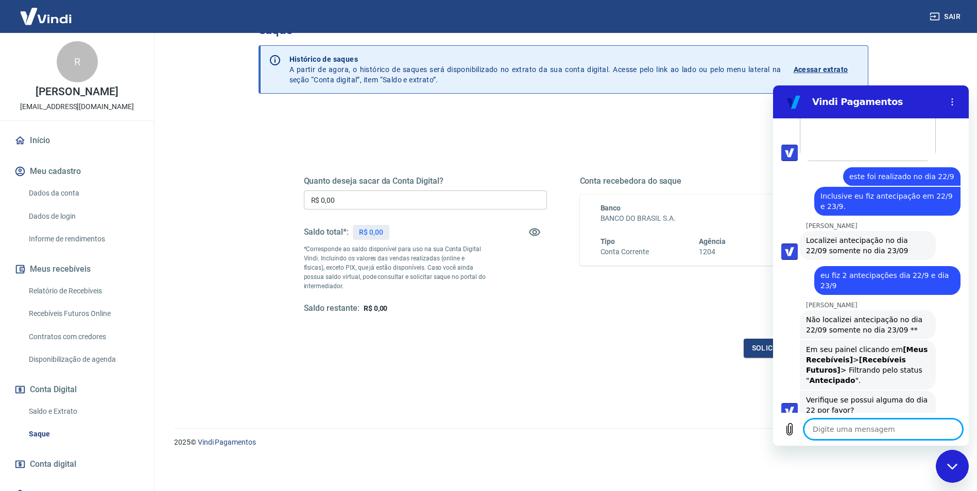
scroll to position [1035, 0]
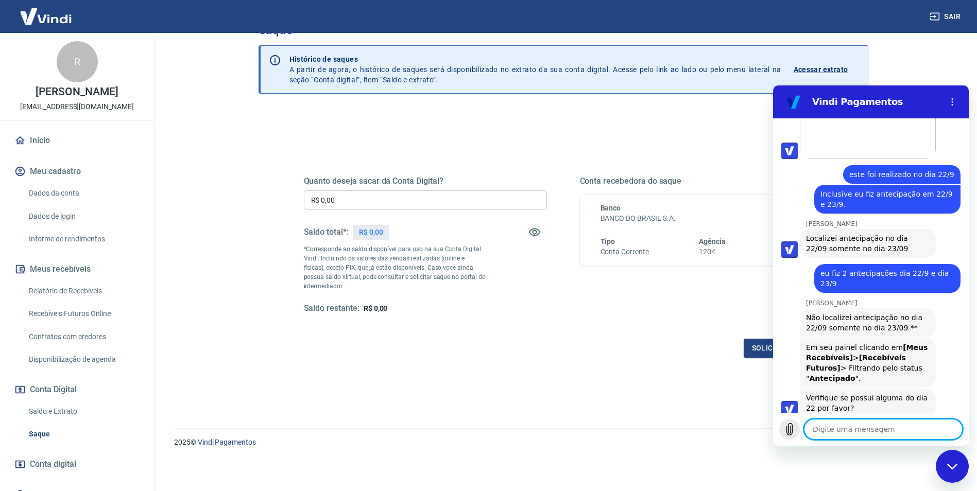
click at [792, 427] on icon "Carregar arquivo" at bounding box center [789, 429] width 12 height 12
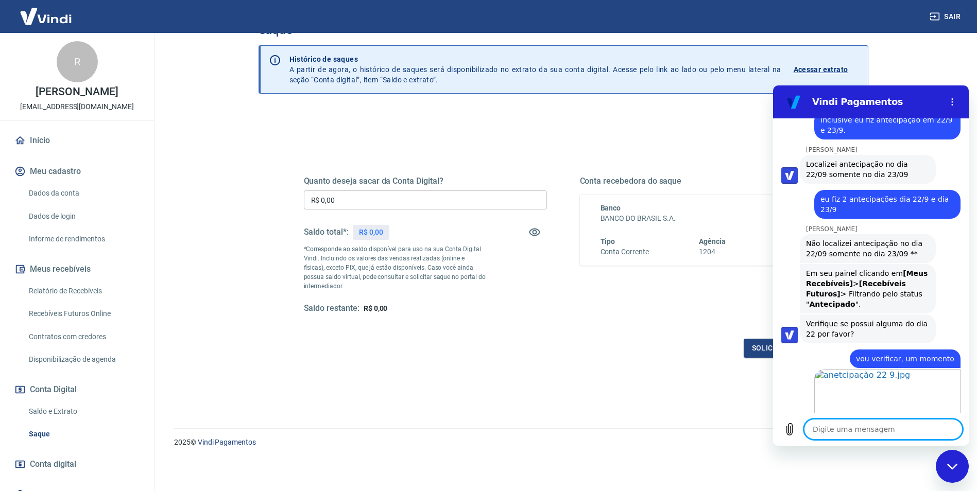
scroll to position [1111, 0]
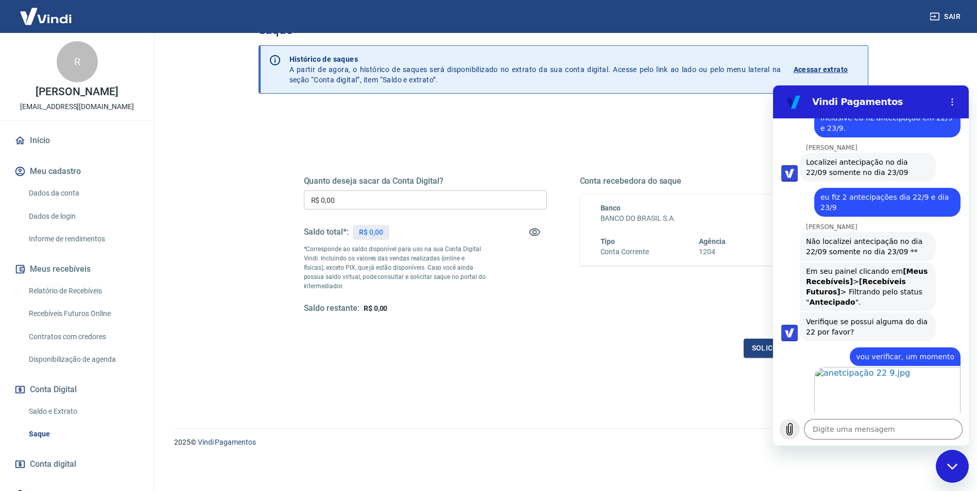
click at [784, 429] on icon "Carregar arquivo" at bounding box center [789, 429] width 12 height 12
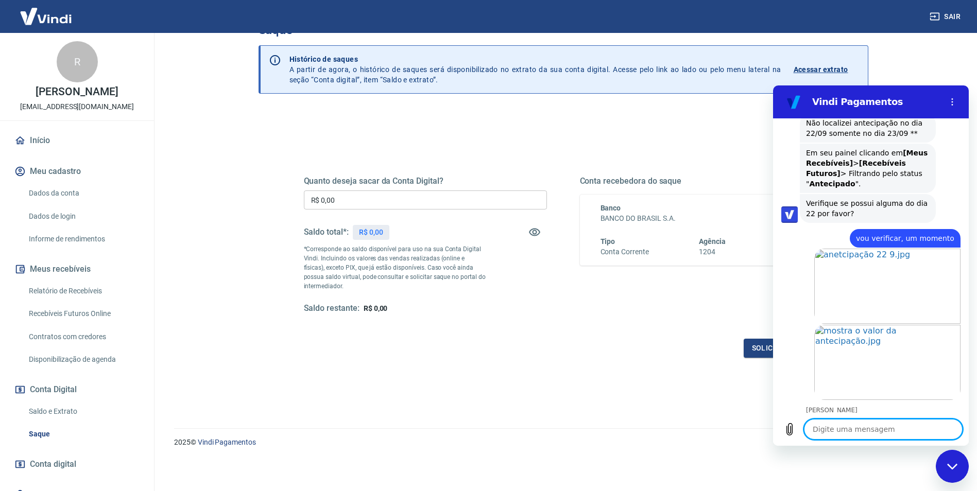
scroll to position [1232, 0]
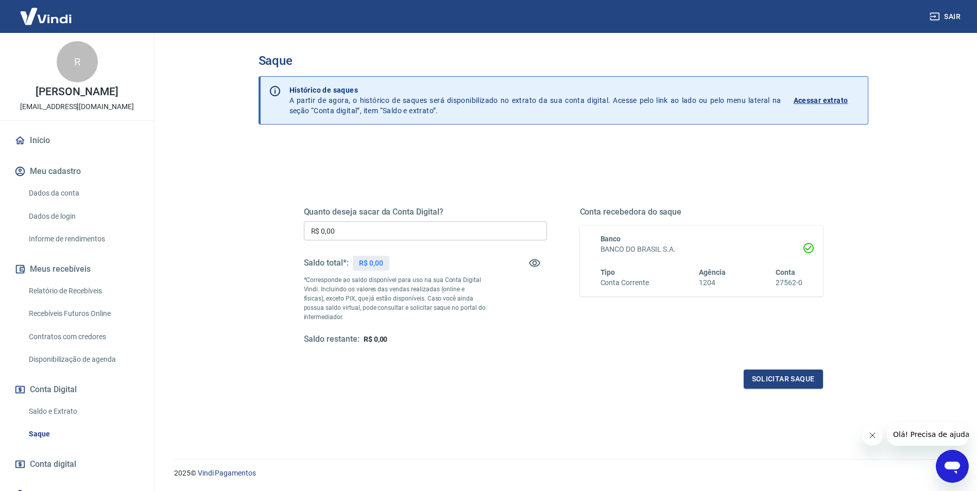
click at [898, 436] on span "Olá! Precisa de ajuda?" at bounding box center [933, 435] width 80 height 8
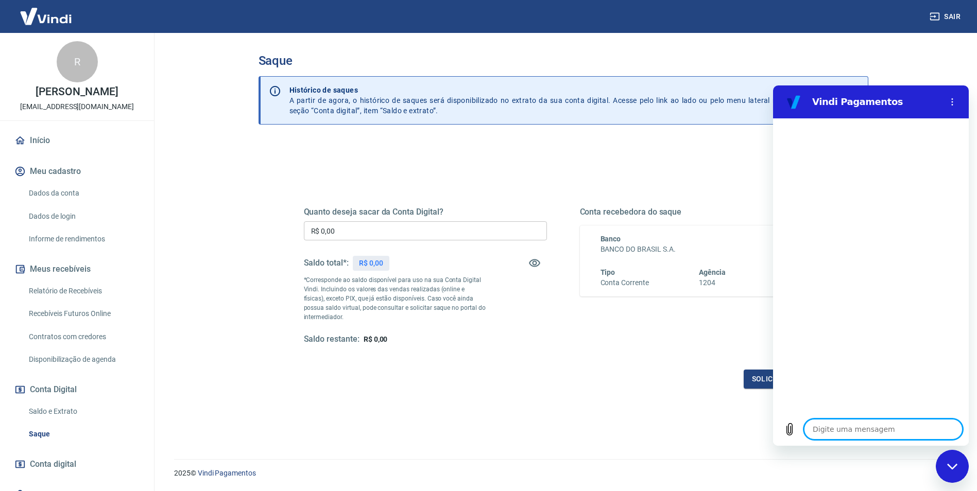
type textarea "b"
type textarea "x"
type textarea "bo"
type textarea "x"
type textarea "bom"
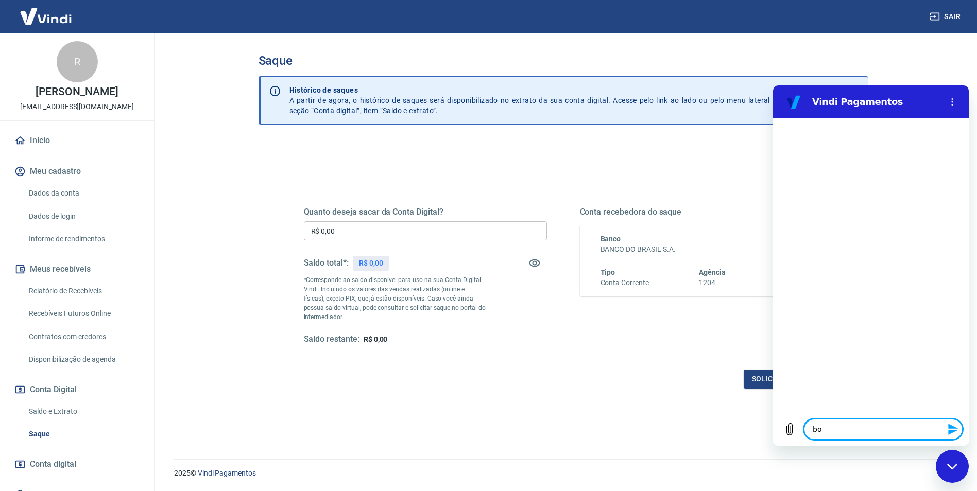
type textarea "x"
type textarea "bom"
type textarea "x"
type textarea "bom d"
type textarea "x"
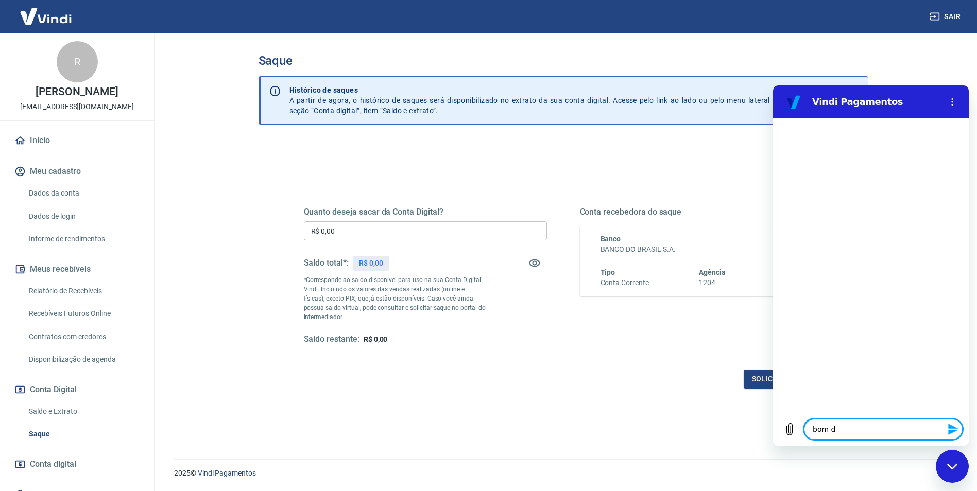
type textarea "bom di"
type textarea "x"
type textarea "bom dia"
type textarea "x"
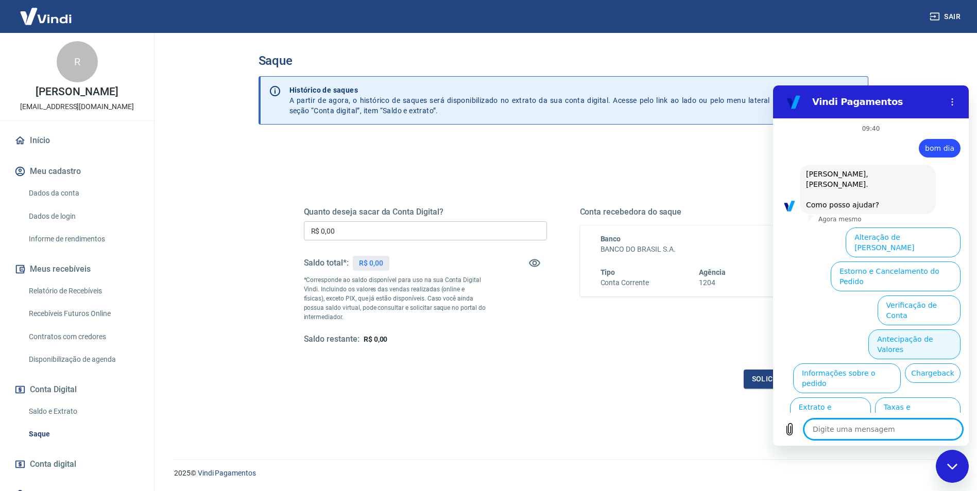
click at [913, 330] on button "Antecipação de Valores" at bounding box center [914, 345] width 92 height 30
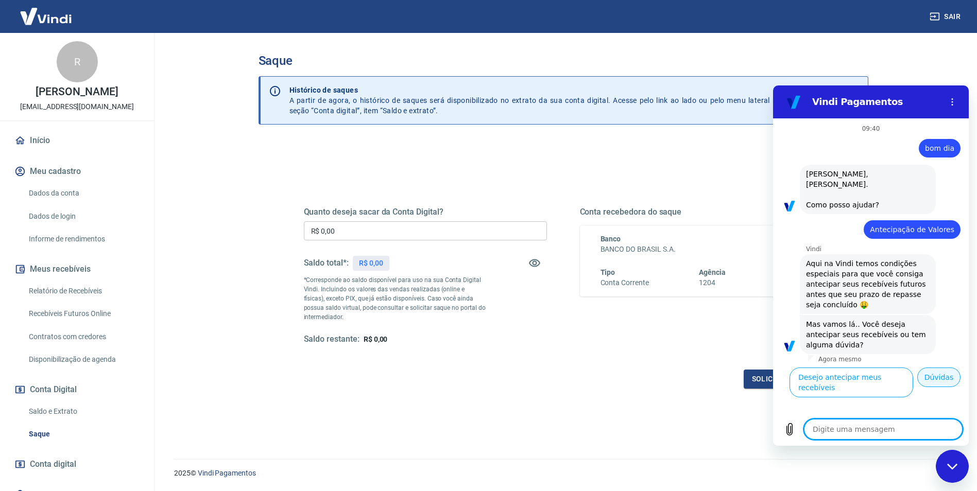
click at [928, 368] on button "Dúvidas" at bounding box center [938, 378] width 43 height 20
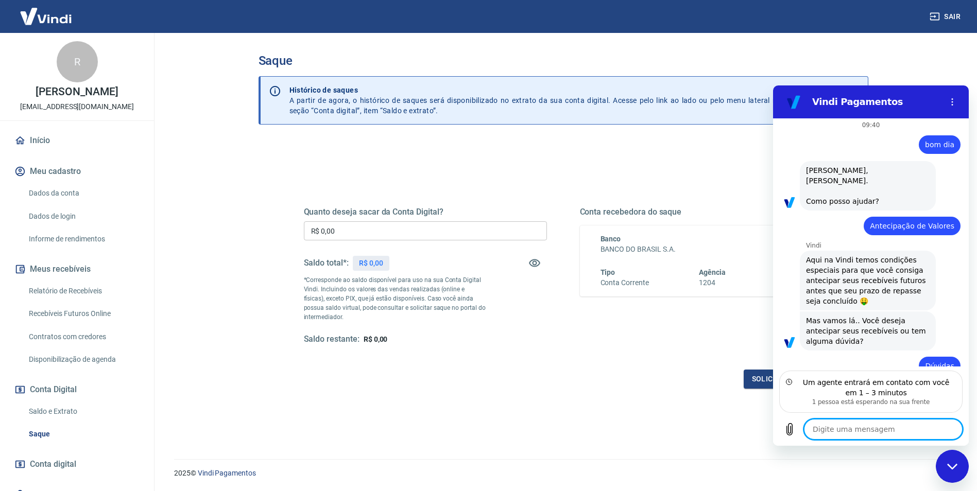
scroll to position [50, 0]
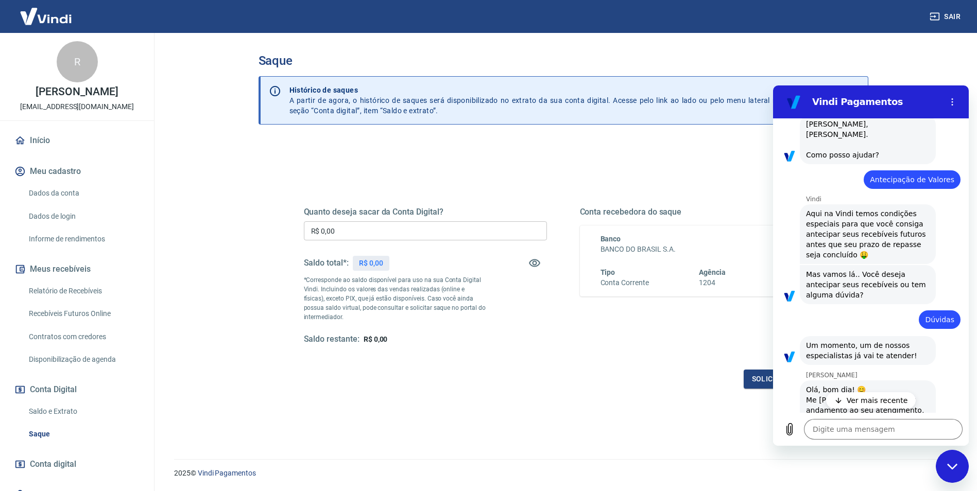
type textarea "x"
